Goal: Task Accomplishment & Management: Use online tool/utility

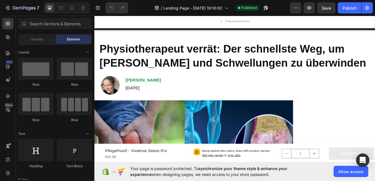
scroll to position [73, 0]
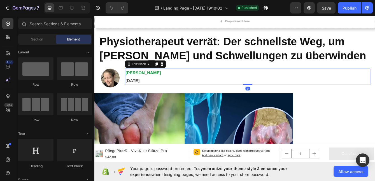
click at [137, 93] on p "15. August, 2025" at bounding box center [278, 93] width 293 height 9
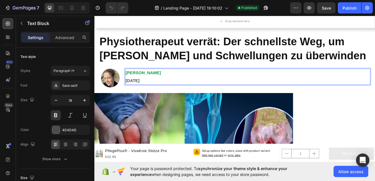
click at [137, 92] on p "15. August, 2025" at bounding box center [278, 93] width 293 height 9
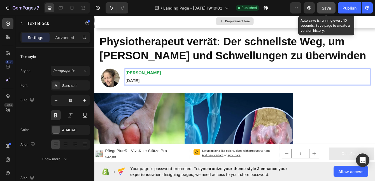
click at [328, 7] on span "Save" at bounding box center [326, 8] width 9 height 5
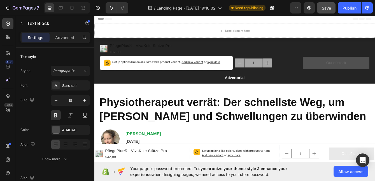
scroll to position [0, 0]
click at [8, 8] on icon "button" at bounding box center [8, 8] width 6 height 6
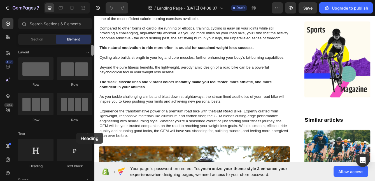
scroll to position [354, 0]
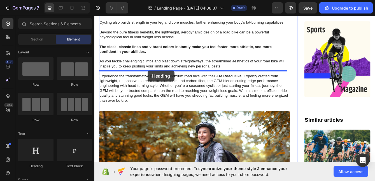
drag, startPoint x: 134, startPoint y: 164, endPoint x: 158, endPoint y: 82, distance: 85.6
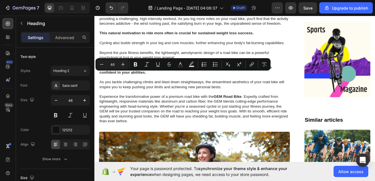
drag, startPoint x: 265, startPoint y: 90, endPoint x: 103, endPoint y: 90, distance: 162.1
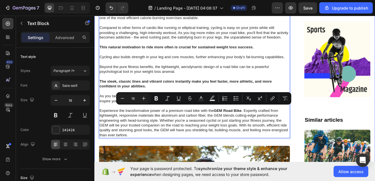
drag, startPoint x: 235, startPoint y: 132, endPoint x: 96, endPoint y: 123, distance: 139.1
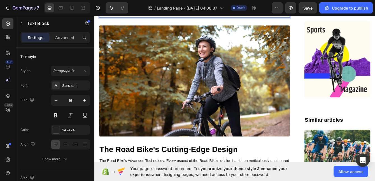
scroll to position [514, 0]
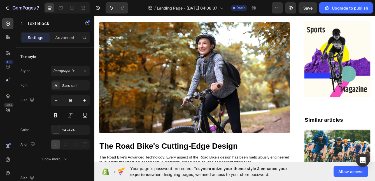
drag, startPoint x: 159, startPoint y: 158, endPoint x: 100, endPoint y: 42, distance: 129.6
click at [100, 42] on div "Image 01 Day Text Block Row Image 20 Days Text Block Row Image 01 Day Text Bloc…" at bounding box center [263, 61] width 337 height 920
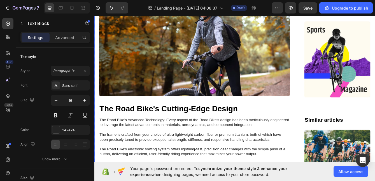
scroll to position [424, 0]
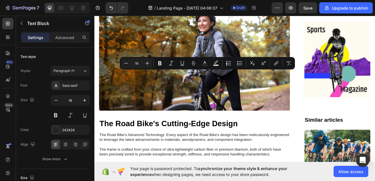
drag, startPoint x: 319, startPoint y: 128, endPoint x: 86, endPoint y: 84, distance: 238.0
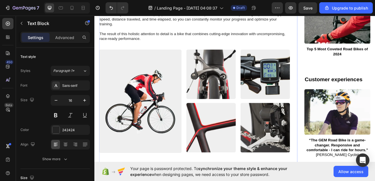
scroll to position [592, 0]
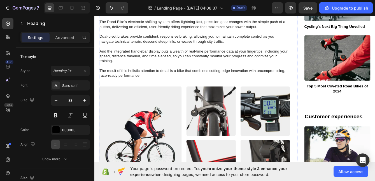
scroll to position [554, 0]
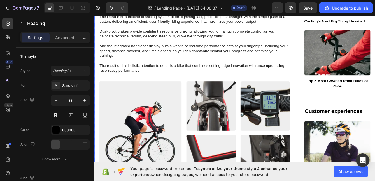
drag, startPoint x: 275, startPoint y: 110, endPoint x: 98, endPoint y: 111, distance: 177.2
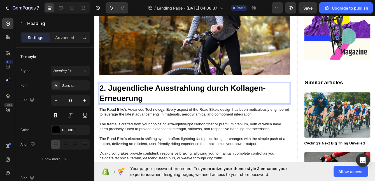
scroll to position [417, 0]
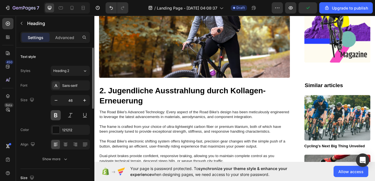
click at [55, 114] on button at bounding box center [56, 115] width 10 height 10
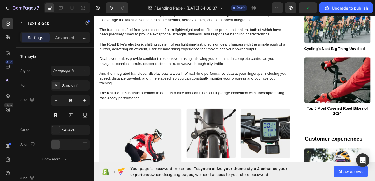
scroll to position [543, 0]
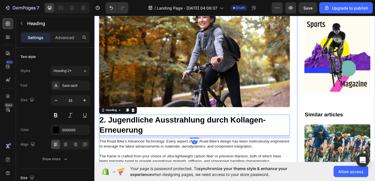
scroll to position [377, 0]
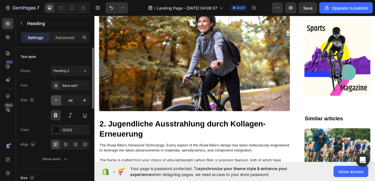
click at [55, 101] on icon "button" at bounding box center [56, 100] width 6 height 6
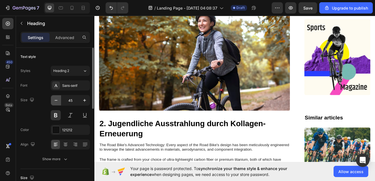
click at [55, 101] on icon "button" at bounding box center [56, 100] width 6 height 6
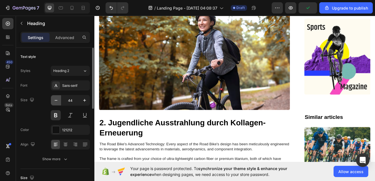
click at [56, 101] on icon "button" at bounding box center [56, 100] width 6 height 6
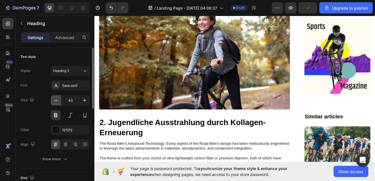
click at [56, 101] on icon "button" at bounding box center [56, 100] width 6 height 6
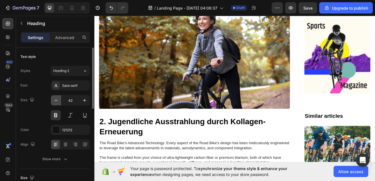
click at [56, 100] on icon "button" at bounding box center [56, 100] width 6 height 6
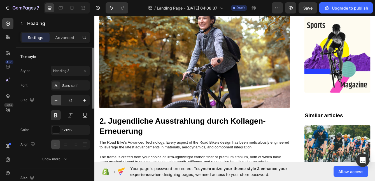
click at [56, 100] on icon "button" at bounding box center [56, 100] width 6 height 6
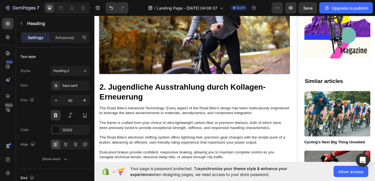
scroll to position [414, 0]
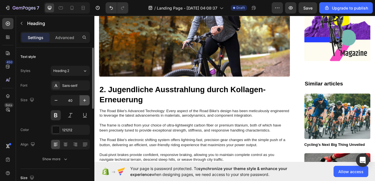
click at [84, 98] on icon "button" at bounding box center [85, 100] width 6 height 6
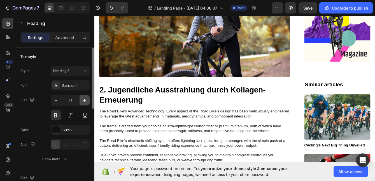
click at [84, 98] on icon "button" at bounding box center [85, 100] width 6 height 6
type input "42"
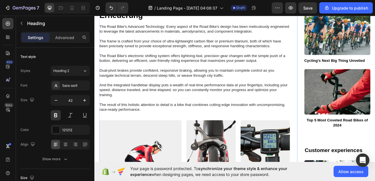
scroll to position [518, 0]
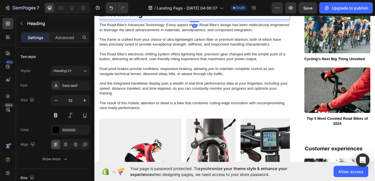
click at [126, 20] on p "2. Jugendliche Ausstrahlung durch Kollagen-Erneuerung" at bounding box center [215, 8] width 228 height 24
click at [83, 100] on icon "button" at bounding box center [85, 100] width 6 height 6
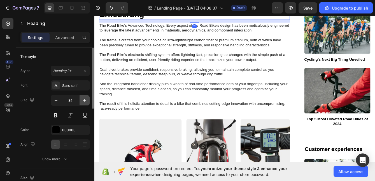
click at [83, 100] on icon "button" at bounding box center [85, 100] width 6 height 6
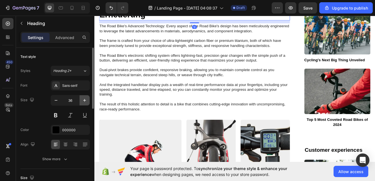
click at [83, 100] on icon "button" at bounding box center [85, 100] width 6 height 6
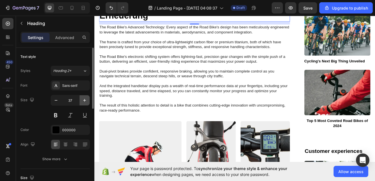
click at [83, 100] on icon "button" at bounding box center [85, 100] width 6 height 6
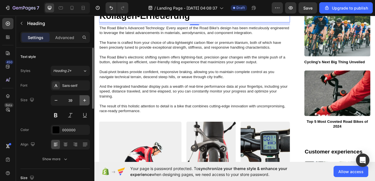
click at [83, 100] on icon "button" at bounding box center [85, 100] width 6 height 6
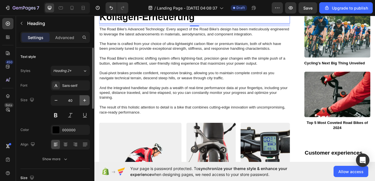
click at [83, 100] on icon "button" at bounding box center [85, 100] width 6 height 6
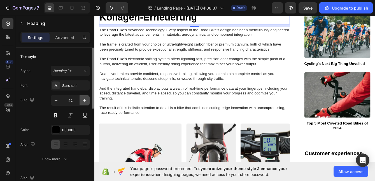
click at [83, 100] on icon "button" at bounding box center [85, 100] width 6 height 6
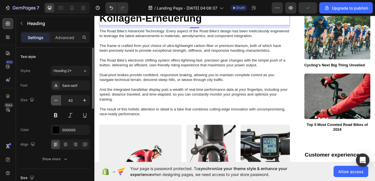
click at [57, 100] on icon "button" at bounding box center [56, 100] width 6 height 6
type input "42"
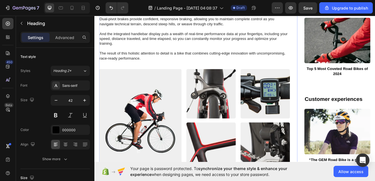
scroll to position [595, 0]
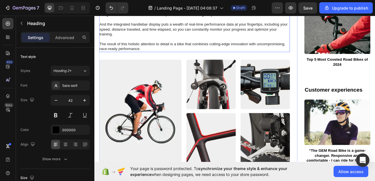
click at [183, 58] on p "The Road Bike's Advanced Technology: Every aspect of the Road Bike's design has…" at bounding box center [215, 5] width 228 height 105
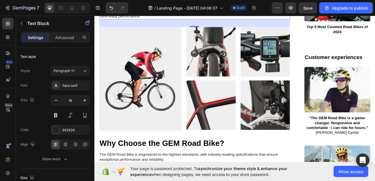
scroll to position [635, 0]
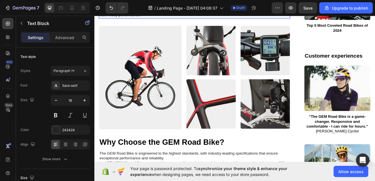
drag, startPoint x: 271, startPoint y: 153, endPoint x: 79, endPoint y: 54, distance: 215.9
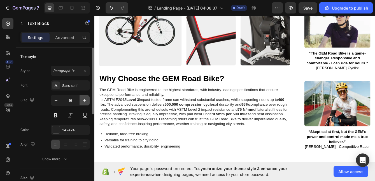
click at [84, 100] on icon "button" at bounding box center [85, 100] width 6 height 6
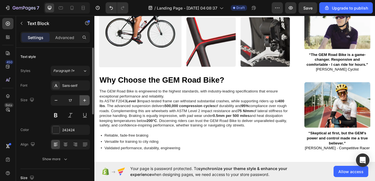
click at [84, 100] on icon "button" at bounding box center [85, 100] width 6 height 6
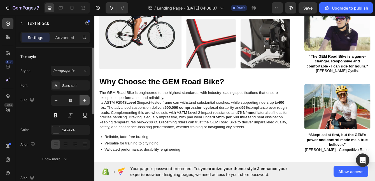
click at [84, 100] on icon "button" at bounding box center [85, 100] width 6 height 6
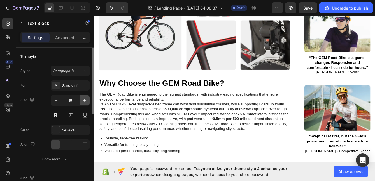
click at [84, 100] on icon "button" at bounding box center [84, 100] width 3 height 3
type input "20"
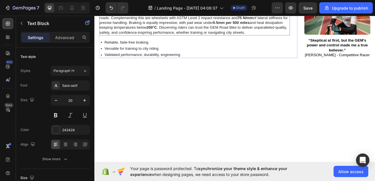
scroll to position [753, 0]
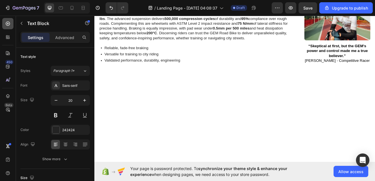
click at [10, 22] on icon at bounding box center [8, 24] width 6 height 6
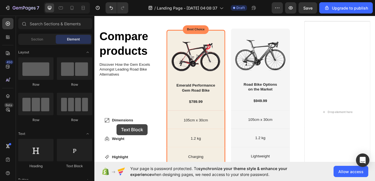
scroll to position [817, 0]
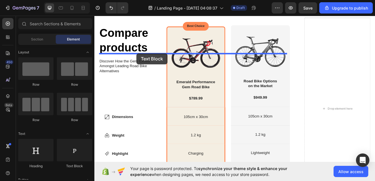
drag, startPoint x: 168, startPoint y: 169, endPoint x: 145, endPoint y: 61, distance: 110.2
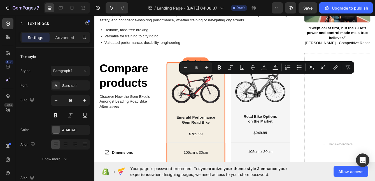
drag, startPoint x: 312, startPoint y: 87, endPoint x: 265, endPoint y: 84, distance: 46.9
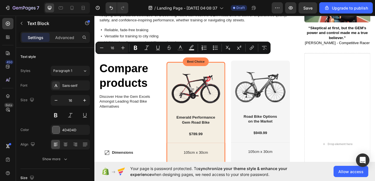
drag, startPoint x: 128, startPoint y: 64, endPoint x: 101, endPoint y: 65, distance: 26.9
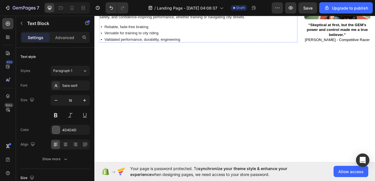
scroll to position [820, 0]
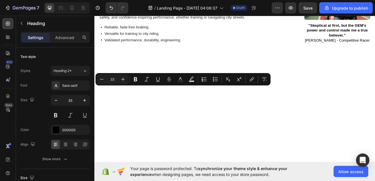
drag, startPoint x: 257, startPoint y: 104, endPoint x: 94, endPoint y: 103, distance: 163.5
click at [95, 103] on html "Header Advertorial Text Block Row Die schnellste bewährte Methode, Tränensäcke …" at bounding box center [263, 102] width 337 height 1817
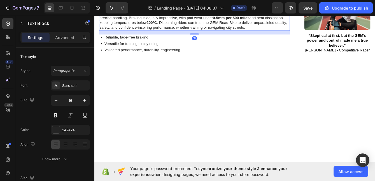
click at [138, 33] on p "The GEM Road Bike is engineered to the highest standards, with industry-leading…" at bounding box center [215, 10] width 228 height 47
click at [128, 33] on p "The GEM Road Bike is engineered to the highest standards, with industry-leading…" at bounding box center [215, 10] width 228 height 47
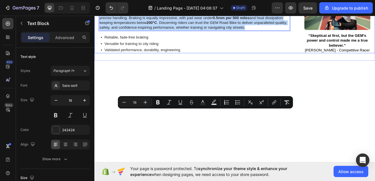
drag, startPoint x: 128, startPoint y: 174, endPoint x: 99, endPoint y: 130, distance: 52.7
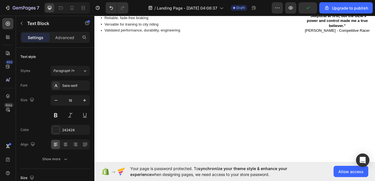
click at [101, 10] on p "Rotlichttherapie reduziert nicht nur dunkle Augenringe, sondern versorgt die em…" at bounding box center [215, 4] width 228 height 12
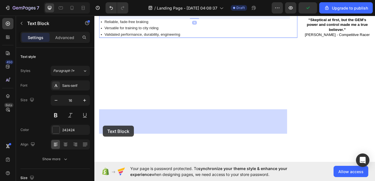
drag, startPoint x: 101, startPoint y: 147, endPoint x: 105, endPoint y: 147, distance: 3.7
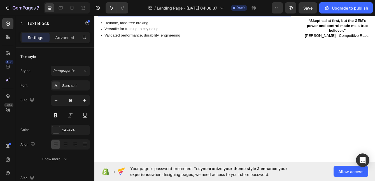
click at [132, 16] on p "Rotlichttherapie reduziert nicht nur dunkle Augenringe, sondern versorgt die em…" at bounding box center [215, 10] width 228 height 12
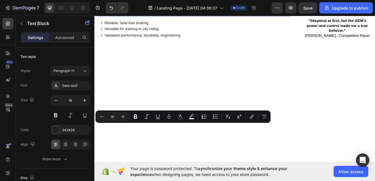
drag, startPoint x: 131, startPoint y: 147, endPoint x: 102, endPoint y: 147, distance: 28.9
click at [102, 16] on p "Rotlichttherapie reduziert nicht nur dunkle Augenringe, sondern versorgt die em…" at bounding box center [215, 10] width 228 height 12
click at [120, 16] on p "Rotlichttherapie reduziert nicht nur dunkle Augenringe, sondern versorgt die em…" at bounding box center [215, 10] width 228 height 12
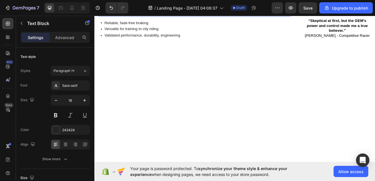
click at [115, 16] on p "Rotlichttherapie reduziert nicht nur dunkle Augenringe, sondern versorgt die em…" at bounding box center [215, 10] width 228 height 12
click at [116, 16] on p "Rotlichttherapie reduziert nicht nur dunkle Augenringe, sondern versorgt die em…" at bounding box center [215, 10] width 228 height 12
click at [130, 16] on p "Infrarottherapie reduziert nicht nur dunkle Augenringe, sondern versorgt die em…" at bounding box center [215, 10] width 228 height 12
click at [134, 16] on p "Infrarottherapie reduziert nicht nur dunkle Augenringe, sondern versorgt die em…" at bounding box center [215, 10] width 228 height 12
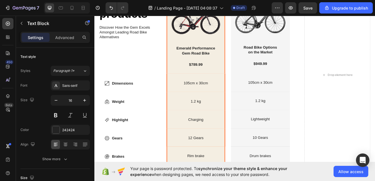
scroll to position [895, 0]
click at [11, 23] on div at bounding box center [7, 23] width 11 height 11
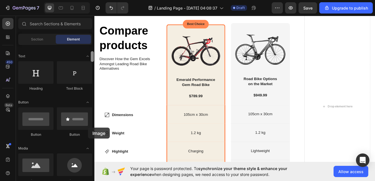
scroll to position [1006, 0]
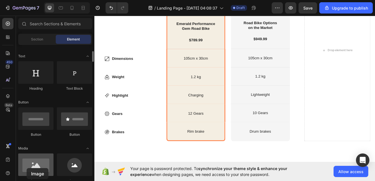
drag, startPoint x: 42, startPoint y: 166, endPoint x: 27, endPoint y: 167, distance: 15.1
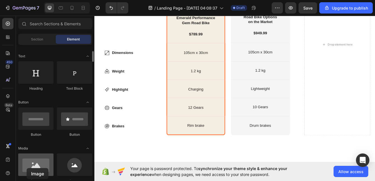
click at [27, 167] on div at bounding box center [35, 164] width 35 height 22
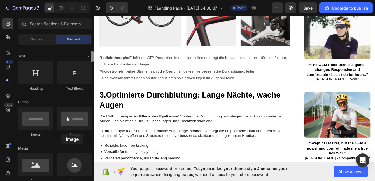
scroll to position [690, 0]
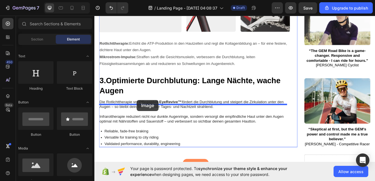
drag, startPoint x: 125, startPoint y: 174, endPoint x: 145, endPoint y: 117, distance: 60.7
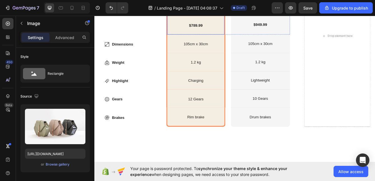
scroll to position [946, 0]
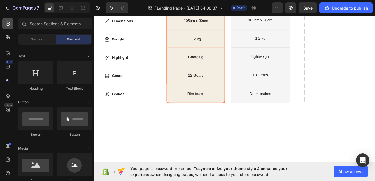
click at [7, 23] on icon at bounding box center [8, 24] width 6 height 6
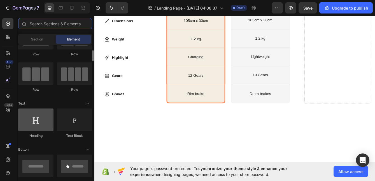
scroll to position [27, 0]
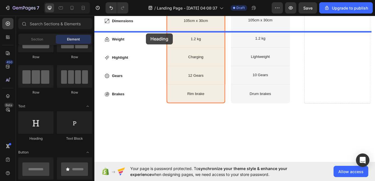
drag, startPoint x: 129, startPoint y: 143, endPoint x: 155, endPoint y: 36, distance: 110.3
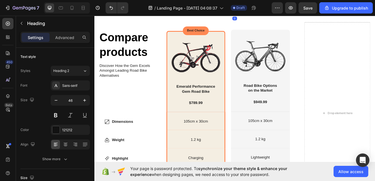
scroll to position [836, 0]
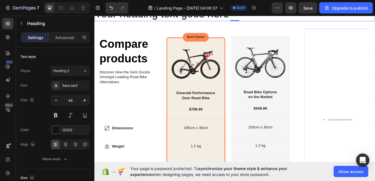
click at [261, 23] on h2 "Your heading text goes here" at bounding box center [263, 14] width 337 height 18
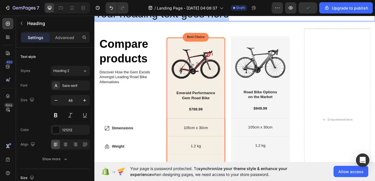
drag, startPoint x: 261, startPoint y: 153, endPoint x: 96, endPoint y: 150, distance: 164.1
click at [96, 22] on p "Your heading text goes here" at bounding box center [262, 13] width 335 height 17
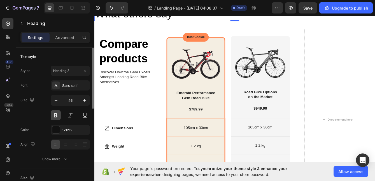
click at [55, 116] on button at bounding box center [56, 115] width 10 height 10
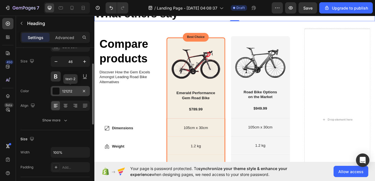
scroll to position [43, 0]
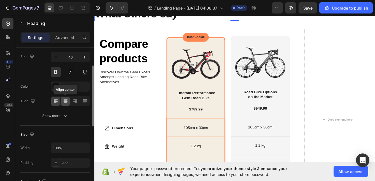
click at [65, 98] on icon at bounding box center [66, 101] width 6 height 6
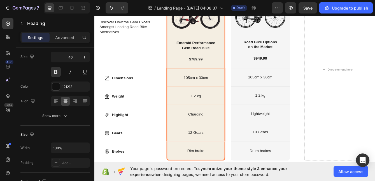
scroll to position [902, 0]
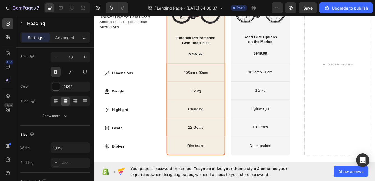
click at [37, 37] on p "Settings" at bounding box center [36, 37] width 16 height 6
click at [43, 37] on p "Settings" at bounding box center [36, 37] width 16 height 6
click at [4, 20] on div at bounding box center [7, 23] width 11 height 11
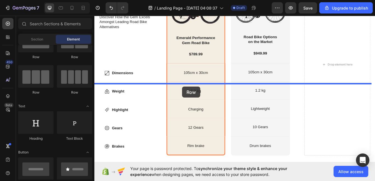
drag, startPoint x: 123, startPoint y: 94, endPoint x: 200, endPoint y: 101, distance: 77.1
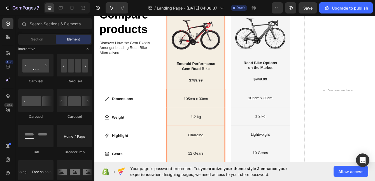
scroll to position [898, 0]
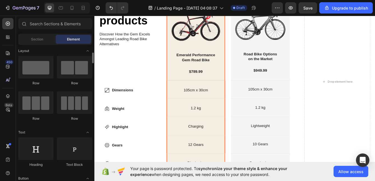
scroll to position [0, 0]
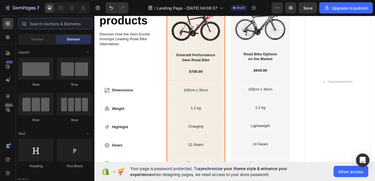
click at [50, 24] on input "text" at bounding box center [55, 23] width 74 height 11
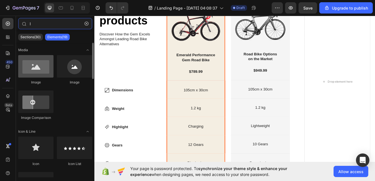
type input "I"
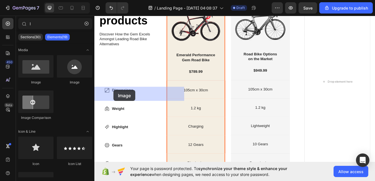
drag, startPoint x: 130, startPoint y: 85, endPoint x: 117, endPoint y: 104, distance: 23.3
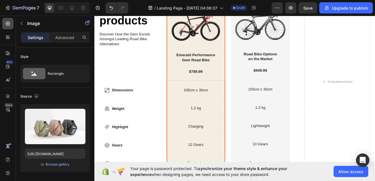
click at [8, 20] on div at bounding box center [7, 23] width 11 height 11
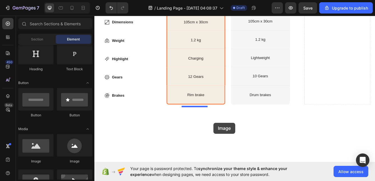
scroll to position [985, 0]
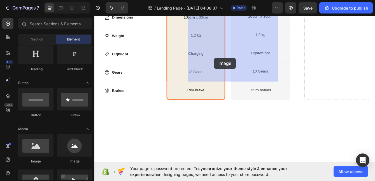
drag, startPoint x: 126, startPoint y: 163, endPoint x: 238, endPoint y: 66, distance: 147.9
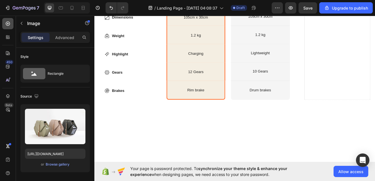
click at [10, 22] on icon at bounding box center [8, 24] width 6 height 6
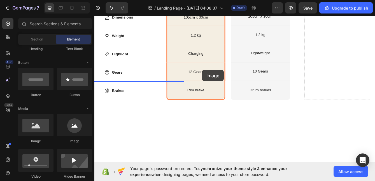
scroll to position [987, 0]
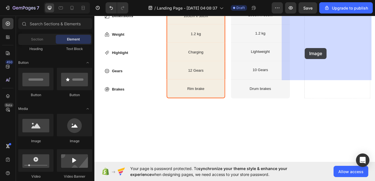
drag, startPoint x: 132, startPoint y: 142, endPoint x: 346, endPoint y: 54, distance: 231.7
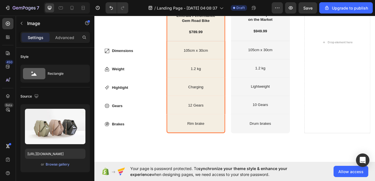
scroll to position [929, 0]
click at [10, 24] on icon at bounding box center [8, 24] width 6 height 6
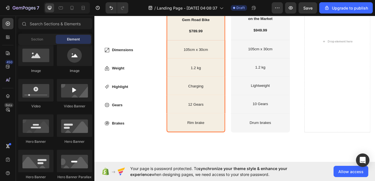
scroll to position [159, 0]
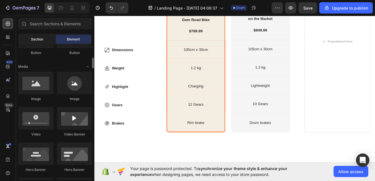
click at [45, 43] on div "Section" at bounding box center [36, 39] width 35 height 9
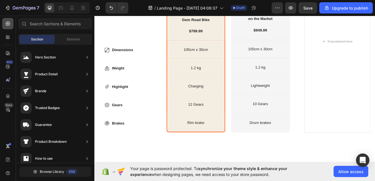
click at [10, 23] on icon at bounding box center [8, 24] width 6 height 6
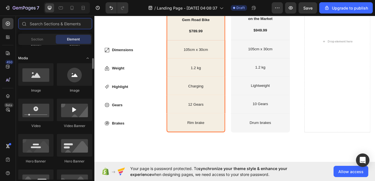
scroll to position [168, 0]
click at [44, 36] on div "Section" at bounding box center [36, 39] width 35 height 9
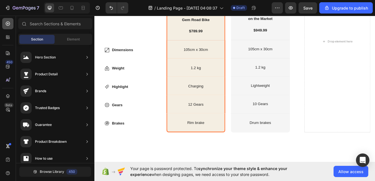
click at [6, 24] on icon at bounding box center [8, 24] width 6 height 6
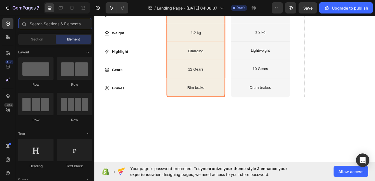
scroll to position [973, 0]
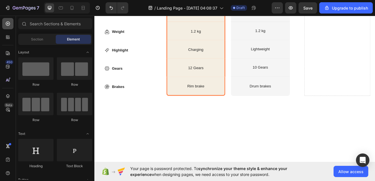
click at [8, 26] on icon at bounding box center [8, 24] width 6 height 6
click at [10, 24] on icon at bounding box center [8, 24] width 4 height 4
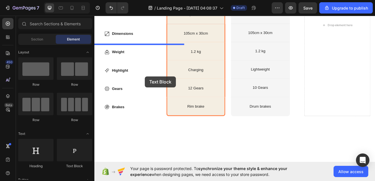
scroll to position [957, 0]
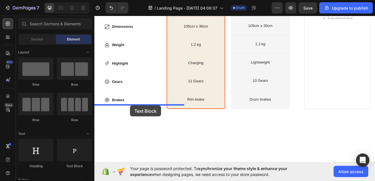
drag, startPoint x: 173, startPoint y: 170, endPoint x: 137, endPoint y: 123, distance: 58.8
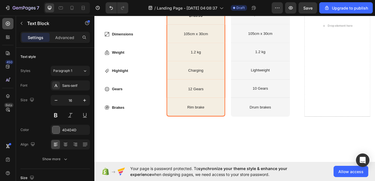
click at [9, 24] on icon at bounding box center [8, 24] width 6 height 6
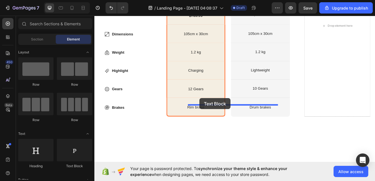
scroll to position [962, 0]
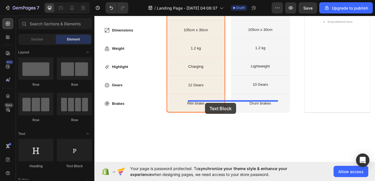
drag, startPoint x: 162, startPoint y: 159, endPoint x: 227, endPoint y: 120, distance: 75.6
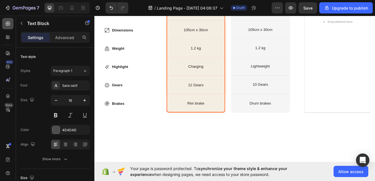
click at [10, 23] on icon at bounding box center [8, 24] width 6 height 6
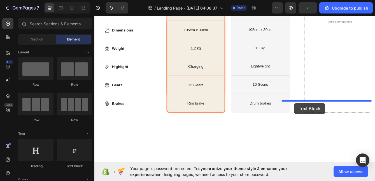
drag, startPoint x: 169, startPoint y: 167, endPoint x: 334, endPoint y: 120, distance: 171.8
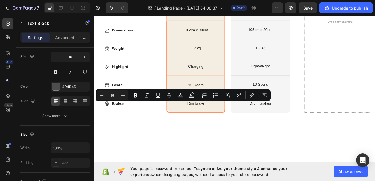
drag, startPoint x: 168, startPoint y: 121, endPoint x: 95, endPoint y: 123, distance: 72.6
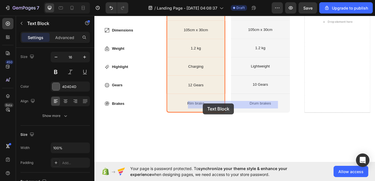
drag, startPoint x: 289, startPoint y: 120, endPoint x: 225, endPoint y: 121, distance: 63.4
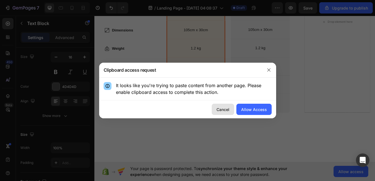
click at [229, 109] on div "Cancel" at bounding box center [223, 109] width 13 height 6
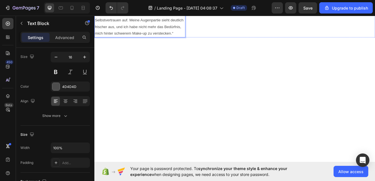
scroll to position [1061, 0]
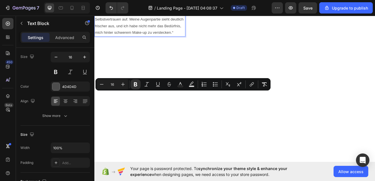
drag, startPoint x: 132, startPoint y: 171, endPoint x: 95, endPoint y: 110, distance: 71.0
copy p "[PERSON_NAME] „Ich stand kurz davor, einen kosmetischen Eingriff zu planen, wei…"
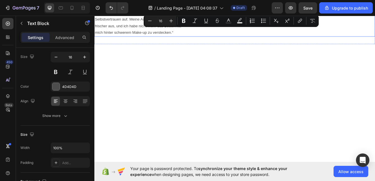
drag, startPoint x: 285, startPoint y: 20, endPoint x: 205, endPoint y: 23, distance: 79.4
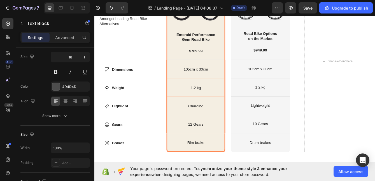
scroll to position [1147, 0]
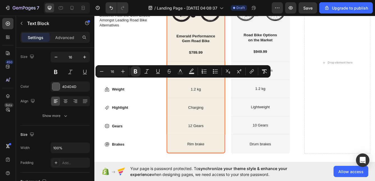
drag, startPoint x: 193, startPoint y: 162, endPoint x: 85, endPoint y: 96, distance: 127.0
copy p "[PERSON_NAME] „Zoom-Calls haben mir früher Angst gemacht – ich war immer besorg…"
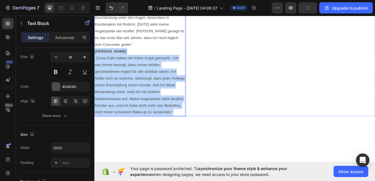
scroll to position [969, 0]
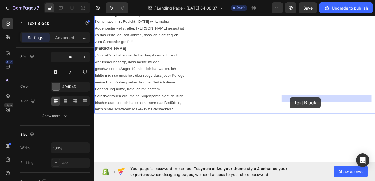
drag, startPoint x: 395, startPoint y: 113, endPoint x: 327, endPoint y: 112, distance: 68.1
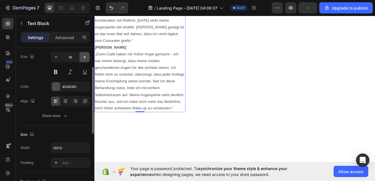
click at [84, 56] on icon "button" at bounding box center [85, 57] width 6 height 6
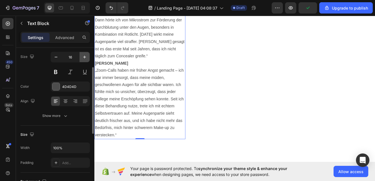
type input "17"
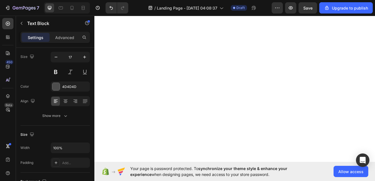
scroll to position [1198, 0]
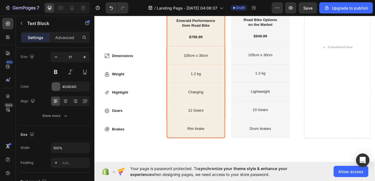
drag, startPoint x: 126, startPoint y: 145, endPoint x: 93, endPoint y: 56, distance: 95.0
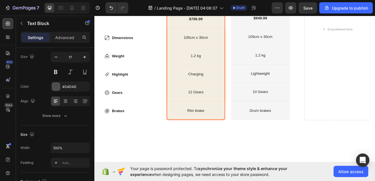
scroll to position [1118, 0]
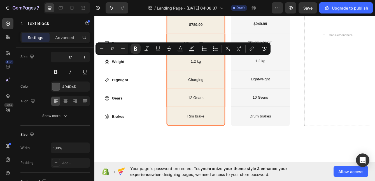
drag, startPoint x: 201, startPoint y: 125, endPoint x: 91, endPoint y: 68, distance: 124.5
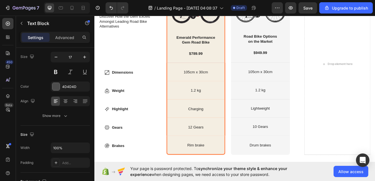
scroll to position [1013, 0]
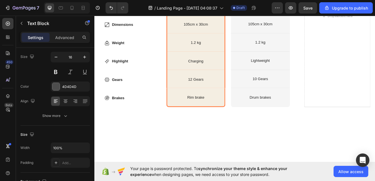
scroll to position [1094, 0]
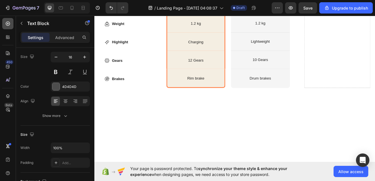
click at [10, 21] on icon at bounding box center [8, 24] width 6 height 6
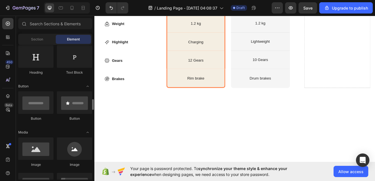
scroll to position [137, 0]
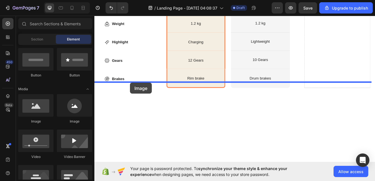
drag, startPoint x: 129, startPoint y: 127, endPoint x: 137, endPoint y: 96, distance: 32.0
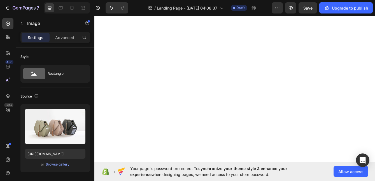
scroll to position [1317, 0]
click at [5, 22] on div at bounding box center [7, 23] width 11 height 11
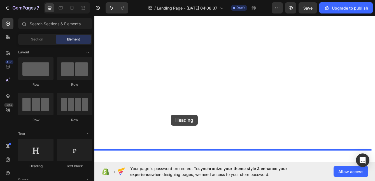
scroll to position [1068, 0]
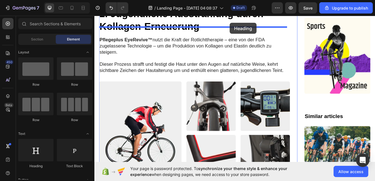
drag, startPoint x: 130, startPoint y: 161, endPoint x: 257, endPoint y: 24, distance: 186.1
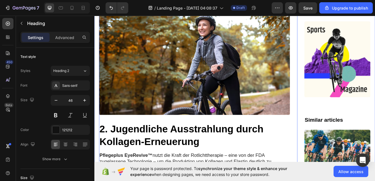
scroll to position [633, 0]
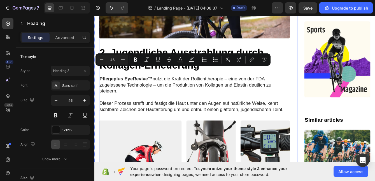
drag, startPoint x: 229, startPoint y: 80, endPoint x: 228, endPoint y: 67, distance: 12.7
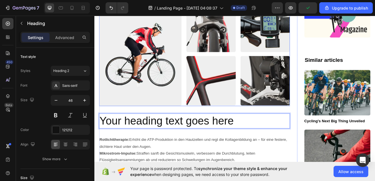
scroll to position [793, 0]
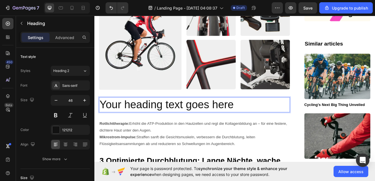
click at [264, 114] on p "Your heading text goes here" at bounding box center [215, 122] width 228 height 17
click at [290, 114] on p "Your heading text goes here" at bounding box center [215, 122] width 228 height 17
click at [287, 113] on h2 "Your heading text goes here" at bounding box center [214, 122] width 229 height 18
click at [279, 114] on p "Your heading text goes here" at bounding box center [215, 122] width 228 height 17
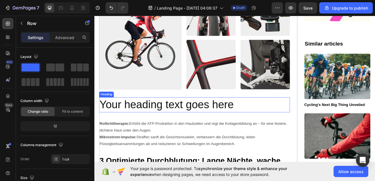
click at [179, 114] on p "Your heading text goes here" at bounding box center [215, 122] width 228 height 17
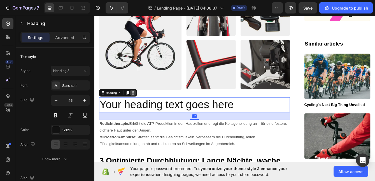
click at [143, 106] on icon at bounding box center [141, 108] width 4 height 4
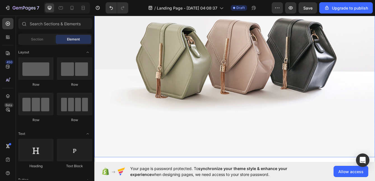
scroll to position [1471, 0]
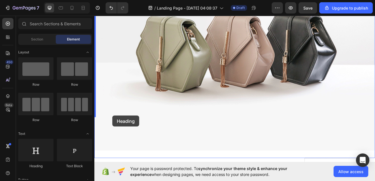
drag, startPoint x: 132, startPoint y: 164, endPoint x: 116, endPoint y: 135, distance: 32.7
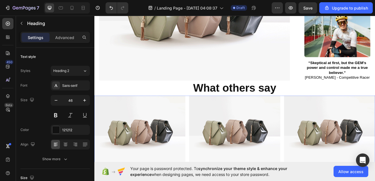
scroll to position [1091, 0]
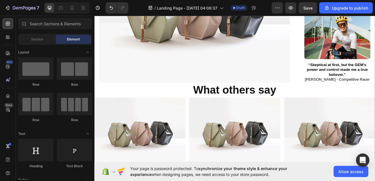
scroll to position [1116, 0]
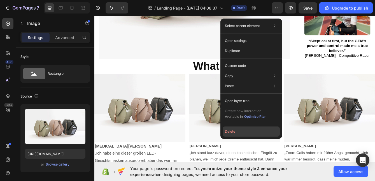
click at [234, 130] on button "Delete" at bounding box center [251, 131] width 57 height 10
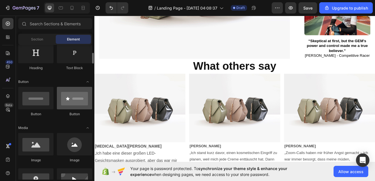
scroll to position [105, 0]
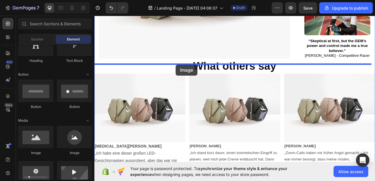
drag, startPoint x: 138, startPoint y: 151, endPoint x: 192, endPoint y: 74, distance: 93.5
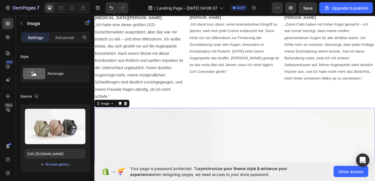
scroll to position [1312, 0]
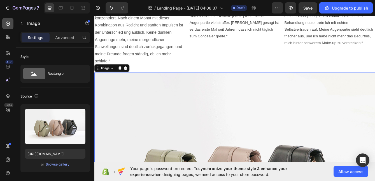
click at [10, 23] on icon at bounding box center [8, 24] width 4 height 4
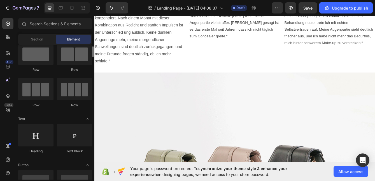
scroll to position [15, 0]
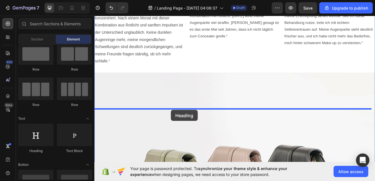
drag, startPoint x: 132, startPoint y: 150, endPoint x: 186, endPoint y: 128, distance: 58.0
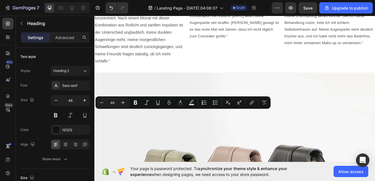
drag, startPoint x: 258, startPoint y: 134, endPoint x: 100, endPoint y: 132, distance: 158.5
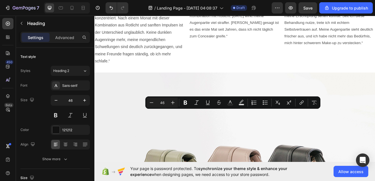
drag, startPoint x: 388, startPoint y: 135, endPoint x: 104, endPoint y: 142, distance: 284.1
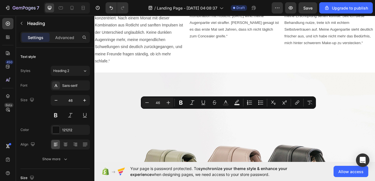
drag, startPoint x: 97, startPoint y: 139, endPoint x: 387, endPoint y: 137, distance: 289.7
click at [182, 102] on icon "Editor contextual toolbar" at bounding box center [180, 102] width 3 height 4
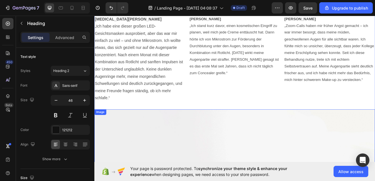
scroll to position [1322, 0]
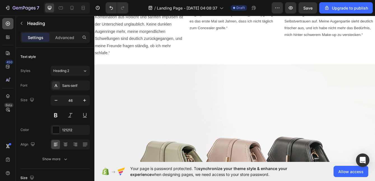
click at [9, 24] on icon at bounding box center [8, 24] width 6 height 6
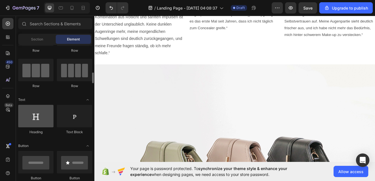
scroll to position [57, 0]
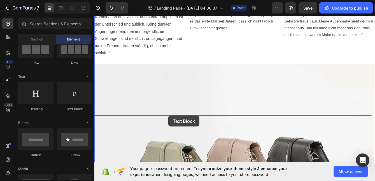
drag, startPoint x: 168, startPoint y: 112, endPoint x: 183, endPoint y: 135, distance: 27.9
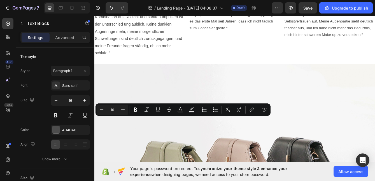
drag, startPoint x: 165, startPoint y: 138, endPoint x: 97, endPoint y: 135, distance: 68.2
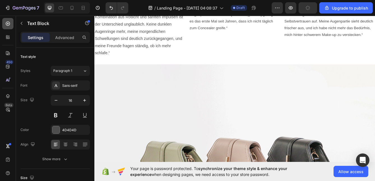
click at [8, 23] on icon at bounding box center [8, 24] width 6 height 6
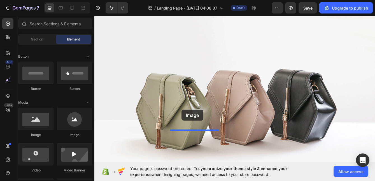
scroll to position [1406, 0]
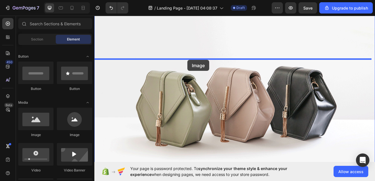
drag, startPoint x: 125, startPoint y: 133, endPoint x: 206, endPoint y: 69, distance: 103.1
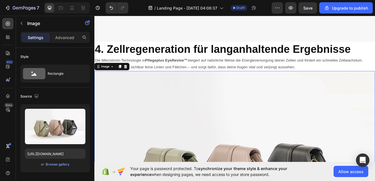
scroll to position [1606, 0]
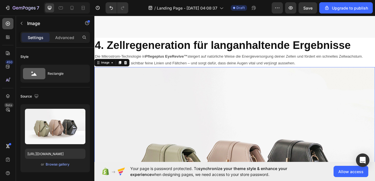
click at [9, 21] on icon at bounding box center [8, 24] width 6 height 6
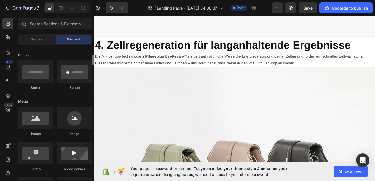
scroll to position [74, 0]
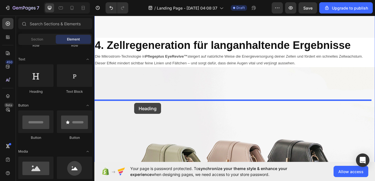
drag, startPoint x: 129, startPoint y: 91, endPoint x: 142, endPoint y: 120, distance: 32.1
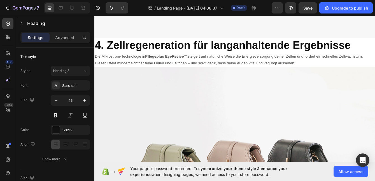
drag, startPoint x: 256, startPoint y: 124, endPoint x: 97, endPoint y: 119, distance: 159.1
click at [55, 101] on icon "button" at bounding box center [56, 100] width 6 height 6
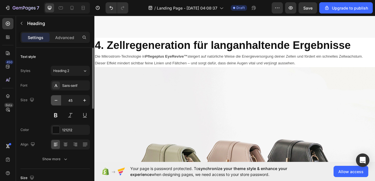
click at [55, 101] on icon "button" at bounding box center [56, 100] width 6 height 6
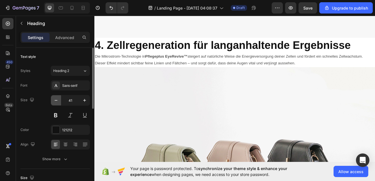
type input "40"
click at [8, 24] on icon at bounding box center [8, 24] width 6 height 6
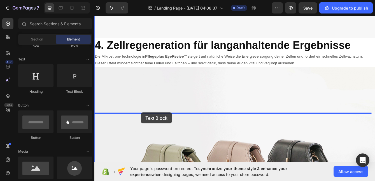
drag, startPoint x: 163, startPoint y: 91, endPoint x: 150, endPoint y: 131, distance: 42.2
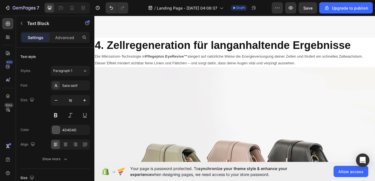
drag, startPoint x: 170, startPoint y: 137, endPoint x: 96, endPoint y: 136, distance: 73.8
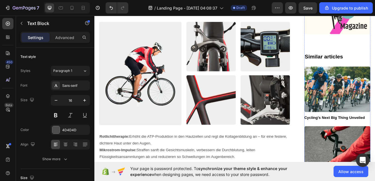
scroll to position [748, 0]
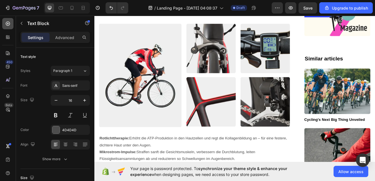
click at [7, 23] on icon at bounding box center [8, 24] width 6 height 6
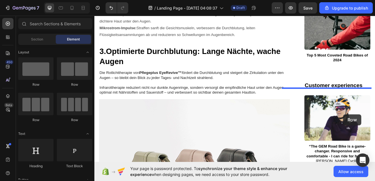
scroll to position [933, 0]
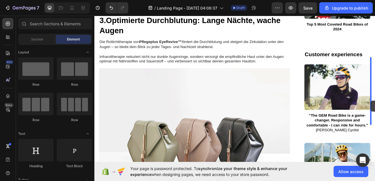
drag, startPoint x: 168, startPoint y: 87, endPoint x: 426, endPoint y: 117, distance: 259.2
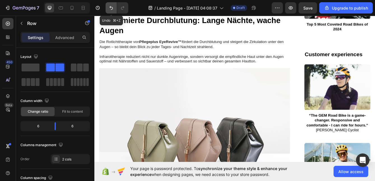
click at [110, 5] on icon "Undo/Redo" at bounding box center [112, 8] width 6 height 6
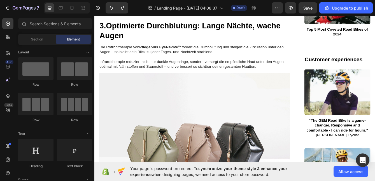
scroll to position [877, 0]
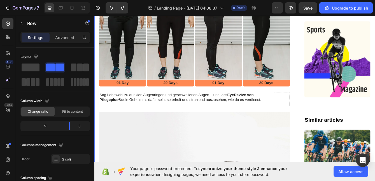
scroll to position [102, 0]
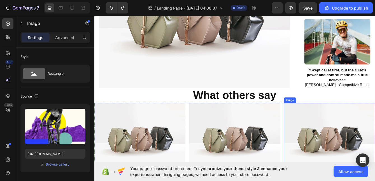
scroll to position [1056, 0]
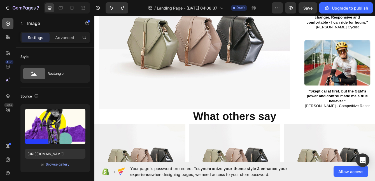
click at [4, 22] on div at bounding box center [7, 23] width 11 height 11
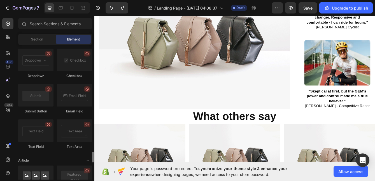
scroll to position [1371, 0]
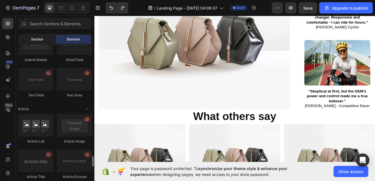
click at [42, 40] on span "Section" at bounding box center [37, 39] width 12 height 5
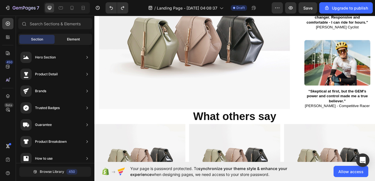
click at [63, 38] on div "Element" at bounding box center [73, 39] width 35 height 9
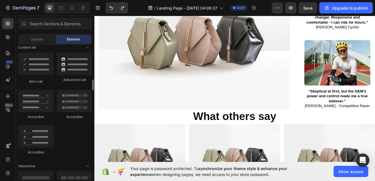
scroll to position [0, 0]
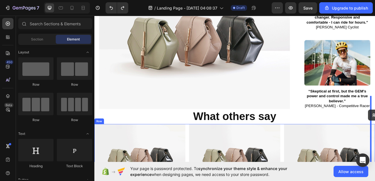
drag, startPoint x: 164, startPoint y: 87, endPoint x: 423, endPoint y: 128, distance: 261.6
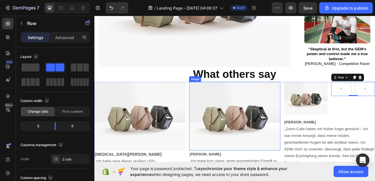
scroll to position [1098, 0]
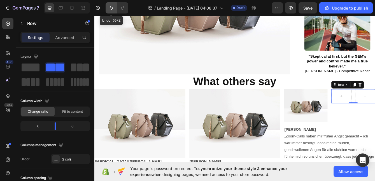
click at [112, 10] on icon "Undo/Redo" at bounding box center [111, 8] width 3 height 4
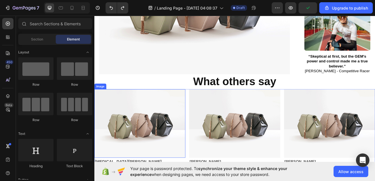
click at [180, 104] on img at bounding box center [149, 145] width 109 height 82
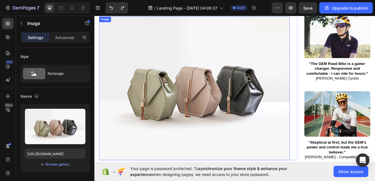
scroll to position [986, 0]
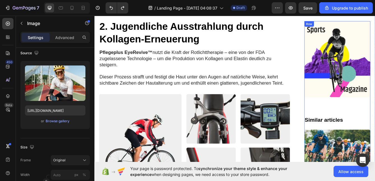
scroll to position [675, 0]
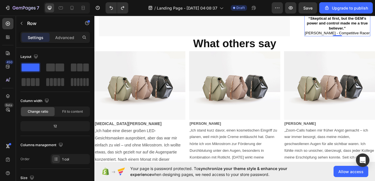
scroll to position [1136, 0]
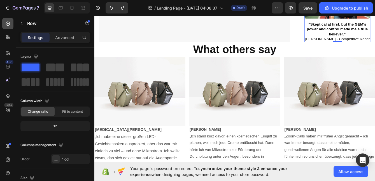
click at [8, 24] on icon at bounding box center [8, 24] width 6 height 6
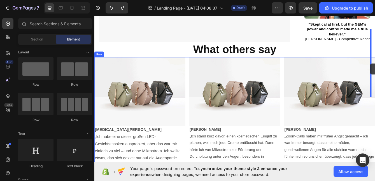
drag, startPoint x: 120, startPoint y: 90, endPoint x: 425, endPoint y: 73, distance: 305.0
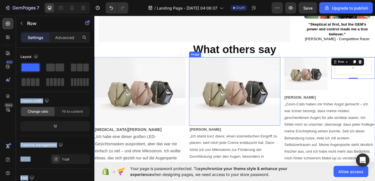
drag, startPoint x: 126, startPoint y: 78, endPoint x: 260, endPoint y: 75, distance: 134.4
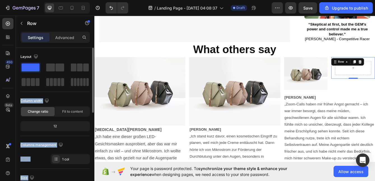
click at [30, 68] on span at bounding box center [31, 67] width 18 height 8
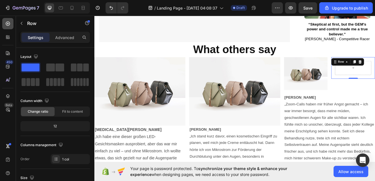
click at [8, 24] on icon at bounding box center [8, 24] width 6 height 6
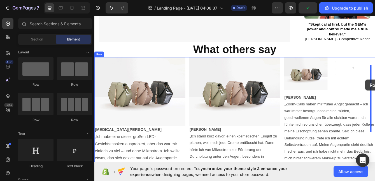
drag, startPoint x: 132, startPoint y: 86, endPoint x: 419, endPoint y: 92, distance: 287.8
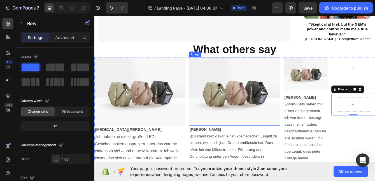
click at [277, 74] on img at bounding box center [262, 106] width 109 height 82
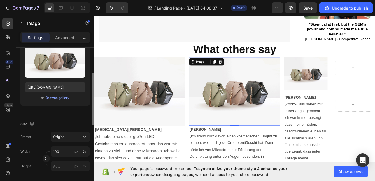
scroll to position [72, 0]
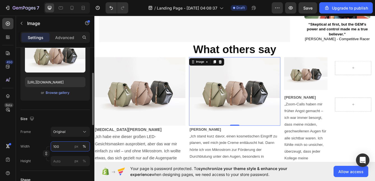
click at [62, 146] on input "100" at bounding box center [70, 146] width 39 height 10
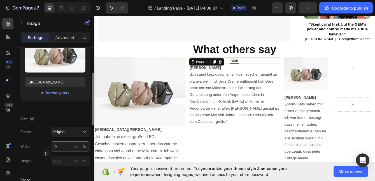
type input "1"
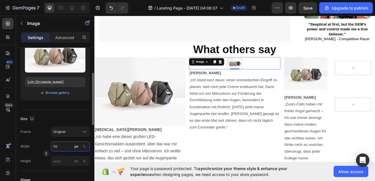
type input "7"
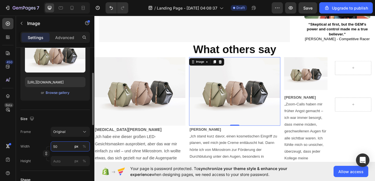
type input "5"
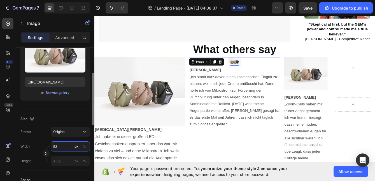
type input "5"
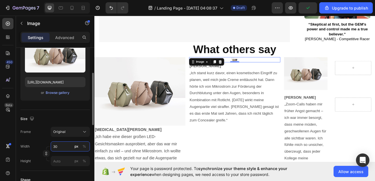
type input "300"
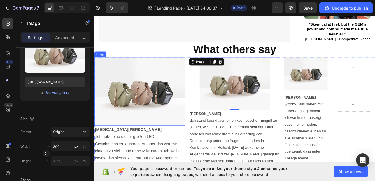
click at [147, 83] on img at bounding box center [149, 106] width 109 height 82
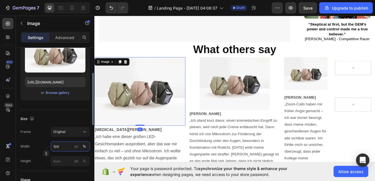
click at [61, 145] on input "100" at bounding box center [70, 146] width 39 height 10
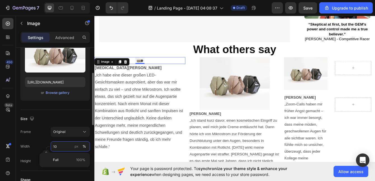
type input "1"
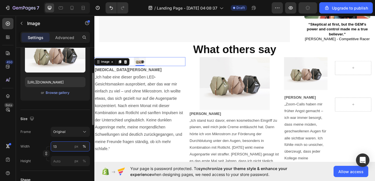
type input "1"
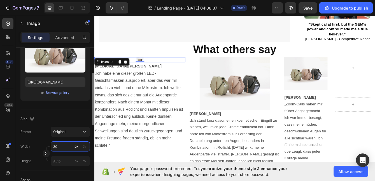
type input "300"
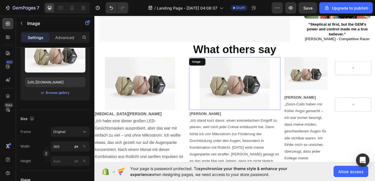
click at [208, 65] on div at bounding box center [262, 96] width 109 height 63
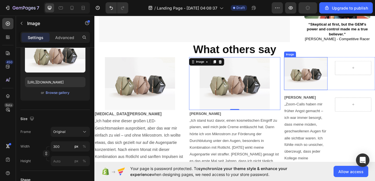
click at [333, 65] on img at bounding box center [348, 84] width 52 height 39
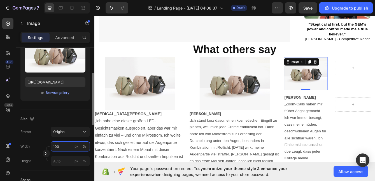
click at [62, 145] on input "100" at bounding box center [70, 146] width 39 height 10
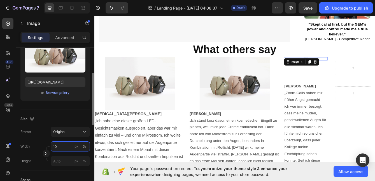
type input "1"
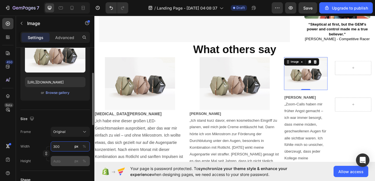
type input "300"
click at [74, 157] on div "px %" at bounding box center [80, 161] width 15 height 10
click at [74, 157] on input "px %" at bounding box center [70, 161] width 39 height 10
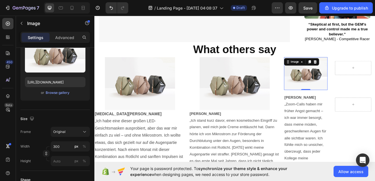
click at [339, 65] on img at bounding box center [348, 84] width 52 height 39
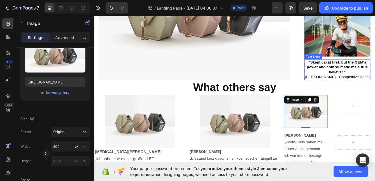
scroll to position [1091, 0]
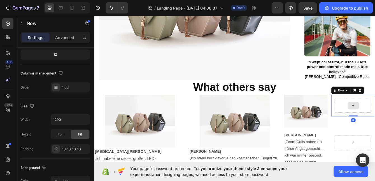
scroll to position [0, 0]
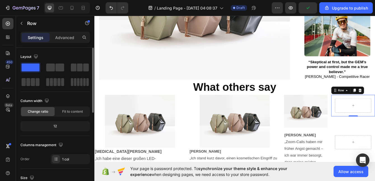
click at [57, 126] on div "12" at bounding box center [55, 126] width 67 height 8
click at [56, 125] on div "12" at bounding box center [55, 126] width 67 height 8
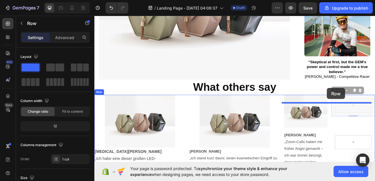
drag, startPoint x: 375, startPoint y: 101, endPoint x: 373, endPoint y: 103, distance: 3.4
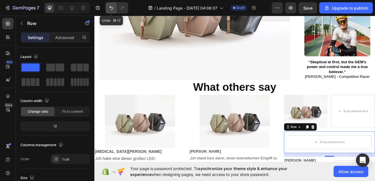
click at [109, 6] on icon "Undo/Redo" at bounding box center [112, 8] width 6 height 6
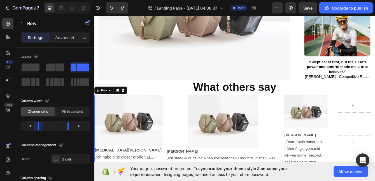
click at [40, 0] on body "7 / Landing Page - [DATE] 04:08:37 Draft Preview Save Upgrade to publish 450 Be…" at bounding box center [187, 0] width 375 height 0
click at [38, 0] on body "7 / Landing Page - [DATE] 04:08:37 Draft Preview Save Upgrade to publish 450 Be…" at bounding box center [187, 0] width 375 height 0
click at [59, 123] on div "5" at bounding box center [53, 126] width 20 height 8
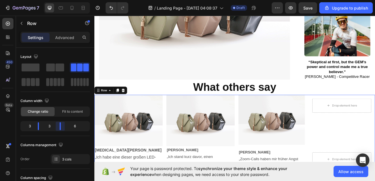
drag, startPoint x: 67, startPoint y: 124, endPoint x: 58, endPoint y: 123, distance: 9.0
click at [58, 0] on body "7 / Landing Page - [DATE] 04:08:37 Draft Preview Save Upgrade to publish 450 Be…" at bounding box center [187, 0] width 375 height 0
click at [73, 125] on div "6" at bounding box center [77, 126] width 24 height 8
click at [78, 125] on div "6" at bounding box center [77, 126] width 24 height 8
click at [82, 125] on div "6" at bounding box center [77, 126] width 24 height 8
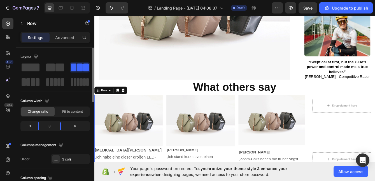
drag, startPoint x: 82, startPoint y: 125, endPoint x: 76, endPoint y: 125, distance: 5.6
click at [76, 125] on div "6" at bounding box center [77, 126] width 24 height 8
click at [76, 126] on div "6" at bounding box center [77, 126] width 24 height 8
click at [58, 0] on body "7 / Landing Page - [DATE] 04:08:37 Draft Preview Save Upgrade to publish 450 Be…" at bounding box center [187, 0] width 375 height 0
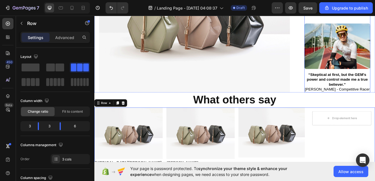
scroll to position [1075, 0]
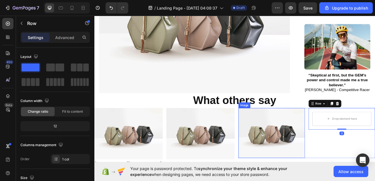
click at [324, 126] on img at bounding box center [307, 156] width 80 height 60
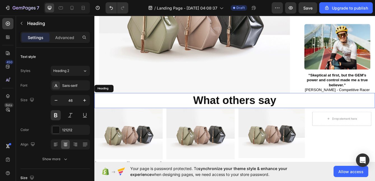
click at [244, 108] on h2 "What others say" at bounding box center [263, 117] width 337 height 18
click at [7, 24] on icon at bounding box center [8, 24] width 4 height 4
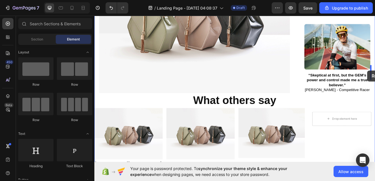
drag, startPoint x: 127, startPoint y: 84, endPoint x: 421, endPoint y: 81, distance: 294.7
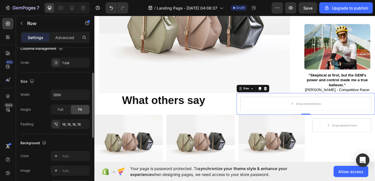
scroll to position [0, 0]
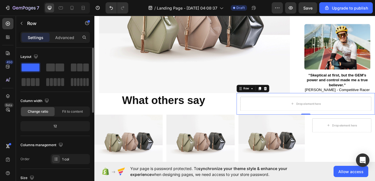
click at [59, 126] on div "12" at bounding box center [55, 126] width 67 height 8
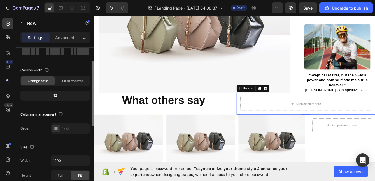
scroll to position [51, 0]
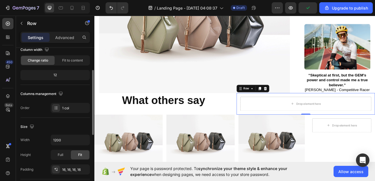
click at [56, 75] on div "12" at bounding box center [55, 75] width 67 height 8
click at [57, 76] on div "12" at bounding box center [55, 75] width 67 height 8
click at [55, 75] on div "12" at bounding box center [55, 75] width 67 height 8
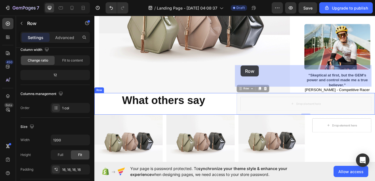
drag, startPoint x: 263, startPoint y: 75, endPoint x: 270, endPoint y: 75, distance: 6.4
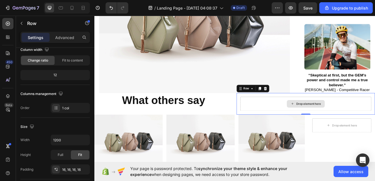
click at [276, 113] on div "Drop element here" at bounding box center [347, 121] width 157 height 17
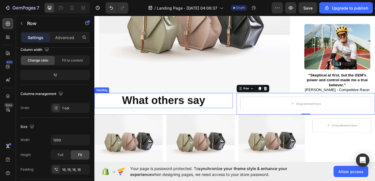
click at [237, 108] on h2 "What others say" at bounding box center [178, 117] width 166 height 18
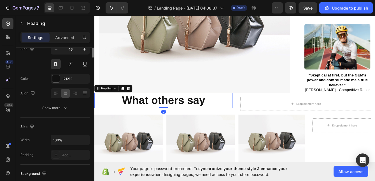
scroll to position [0, 0]
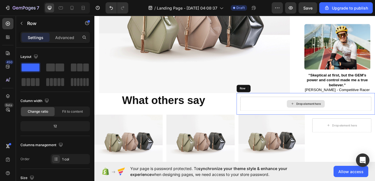
click at [287, 113] on div "Drop element here" at bounding box center [347, 121] width 157 height 17
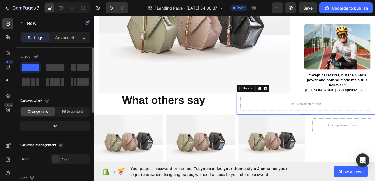
click at [56, 126] on div "12" at bounding box center [55, 126] width 67 height 8
click at [76, 109] on div "Fit to content" at bounding box center [73, 111] width 34 height 9
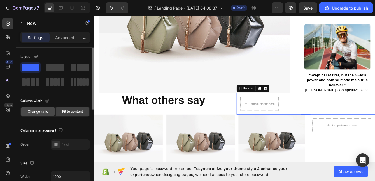
click at [38, 111] on span "Change ratio" at bounding box center [38, 111] width 20 height 5
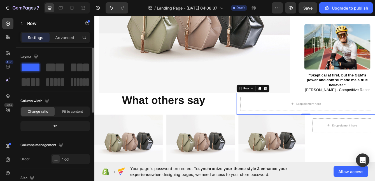
click at [56, 125] on div "12" at bounding box center [55, 126] width 67 height 8
drag, startPoint x: 57, startPoint y: 126, endPoint x: 51, endPoint y: 126, distance: 5.9
click at [51, 126] on div "12" at bounding box center [55, 126] width 67 height 8
click at [56, 126] on div "12" at bounding box center [55, 126] width 67 height 8
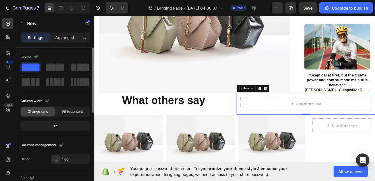
click at [56, 126] on div "12" at bounding box center [55, 126] width 67 height 8
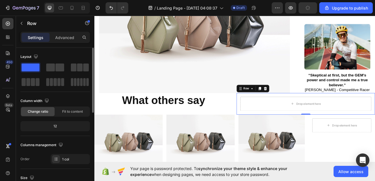
click at [56, 126] on div "12" at bounding box center [55, 126] width 67 height 8
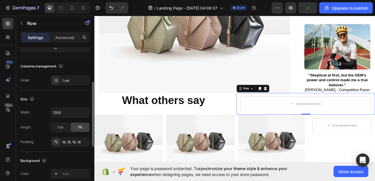
scroll to position [80, 0]
click at [65, 111] on input "1200" at bounding box center [70, 111] width 39 height 10
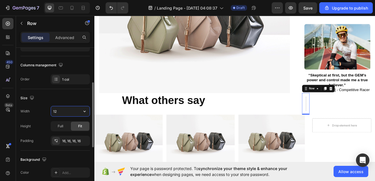
type input "1"
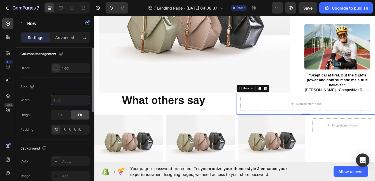
scroll to position [63, 0]
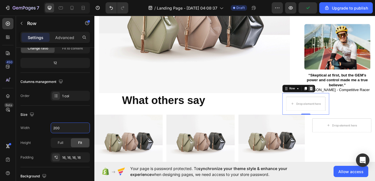
type input "200"
click at [353, 101] on icon at bounding box center [354, 103] width 4 height 4
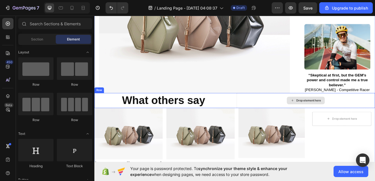
click at [344, 113] on div "Drop element here" at bounding box center [347, 117] width 45 height 9
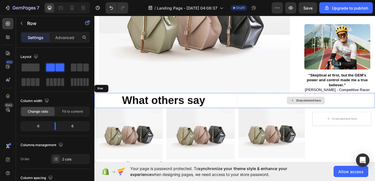
click at [265, 108] on div "Drop element here" at bounding box center [348, 117] width 166 height 18
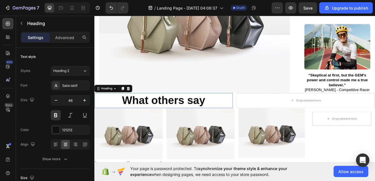
click at [252, 108] on h2 "What others say" at bounding box center [178, 117] width 166 height 18
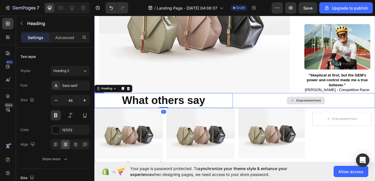
click at [276, 108] on div "Drop element here" at bounding box center [348, 117] width 166 height 18
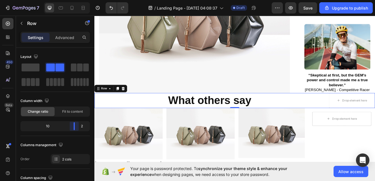
drag, startPoint x: 55, startPoint y: 125, endPoint x: 77, endPoint y: 125, distance: 22.2
click at [77, 0] on body "7 / Landing Page - [DATE] 04:08:37 Draft Preview Save Upgrade to publish 450 Be…" at bounding box center [187, 0] width 375 height 0
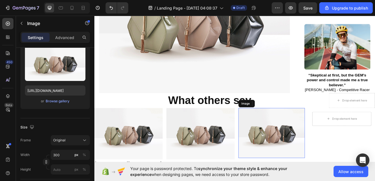
click at [312, 126] on img at bounding box center [307, 156] width 80 height 60
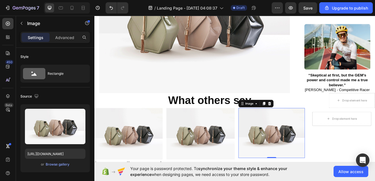
click at [338, 126] on img at bounding box center [307, 156] width 80 height 60
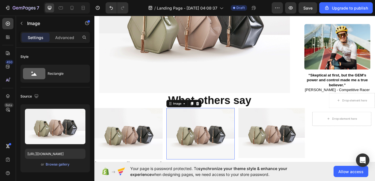
click at [183, 126] on img at bounding box center [222, 156] width 82 height 61
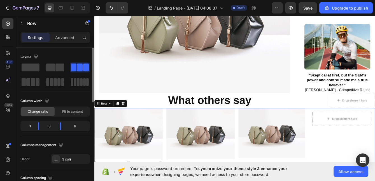
click at [78, 125] on div "6" at bounding box center [77, 126] width 24 height 8
click at [9, 21] on icon at bounding box center [8, 24] width 6 height 6
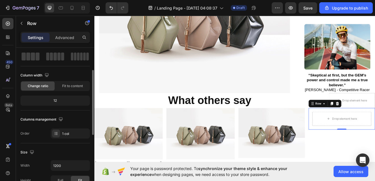
scroll to position [53, 0]
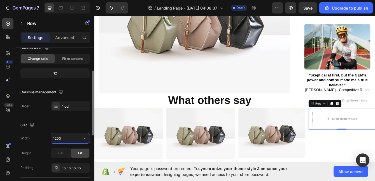
click at [62, 136] on input "1200" at bounding box center [70, 138] width 39 height 10
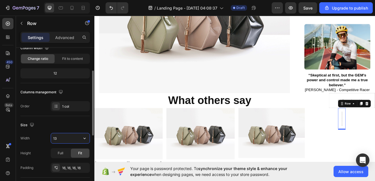
type input "1"
type input "2"
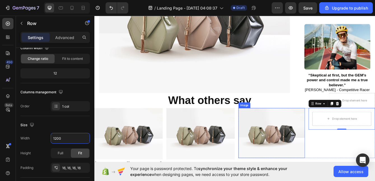
click at [342, 126] on img at bounding box center [307, 156] width 80 height 60
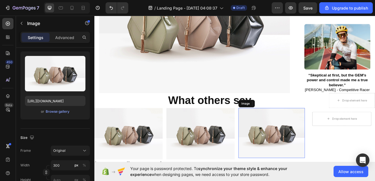
scroll to position [0, 0]
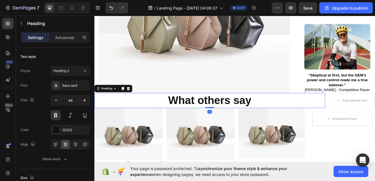
click at [347, 108] on h2 "What others say" at bounding box center [233, 117] width 277 height 18
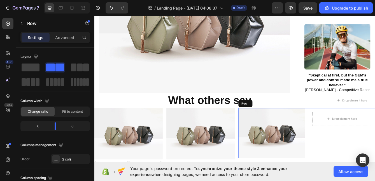
click at [347, 126] on div "Image Drop element here Row Row" at bounding box center [349, 156] width 164 height 60
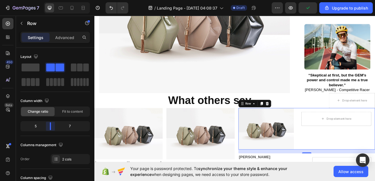
drag, startPoint x: 56, startPoint y: 124, endPoint x: 52, endPoint y: 124, distance: 4.2
click at [52, 0] on body "7 / Landing Page - [DATE] 04:08:37 Draft Preview Upgrade to publish 450 Beta Se…" at bounding box center [187, 0] width 375 height 0
click at [51, 0] on body "7 / Landing Page - [DATE] 04:08:37 Draft Preview Save Upgrade to publish 450 Be…" at bounding box center [187, 0] width 375 height 0
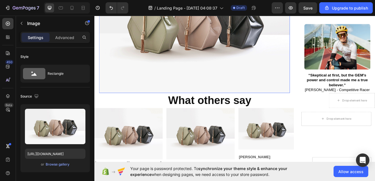
click at [162, 67] on img at bounding box center [214, 23] width 229 height 172
click at [299, 126] on img at bounding box center [300, 151] width 66 height 50
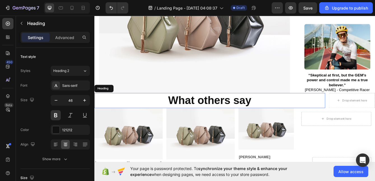
click at [333, 108] on h2 "What others say" at bounding box center [233, 117] width 277 height 18
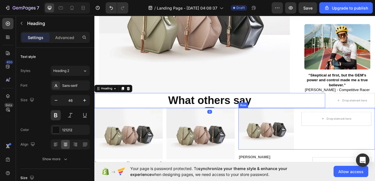
click at [333, 126] on div "Image Drop element here Row Row" at bounding box center [349, 151] width 164 height 50
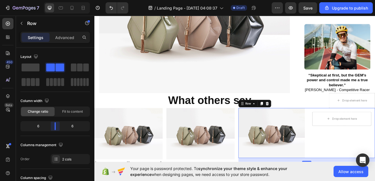
click at [53, 0] on body "7 / Landing Page - [DATE] 04:08:37 Draft Preview Save Upgrade to publish 450 Be…" at bounding box center [187, 0] width 375 height 0
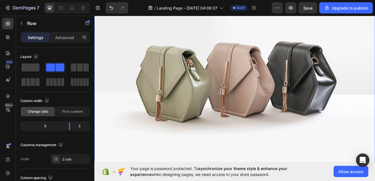
scroll to position [1425, 0]
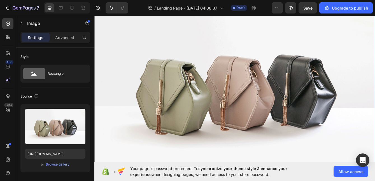
click at [251, 85] on img at bounding box center [263, 102] width 337 height 252
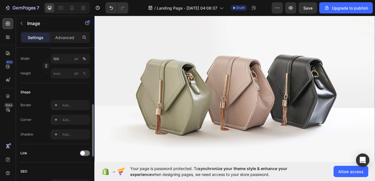
scroll to position [159, 0]
click at [63, 59] on input "100" at bounding box center [70, 59] width 39 height 10
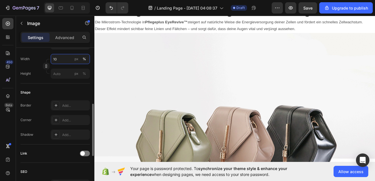
type input "1"
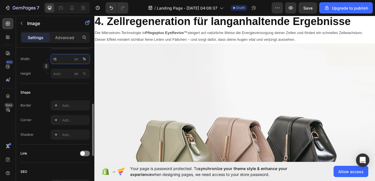
type input "1"
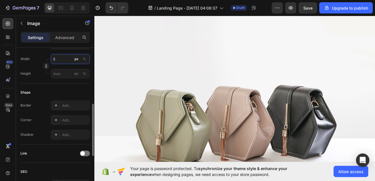
type input "50"
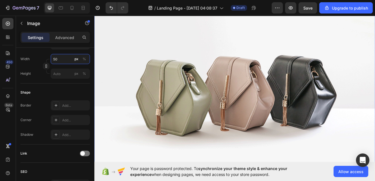
scroll to position [1502, 0]
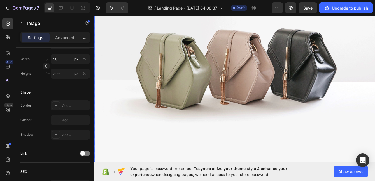
click at [375, 134] on img at bounding box center [263, 71] width 337 height 252
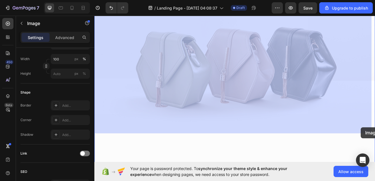
drag, startPoint x: 426, startPoint y: 154, endPoint x: 414, endPoint y: 149, distance: 13.1
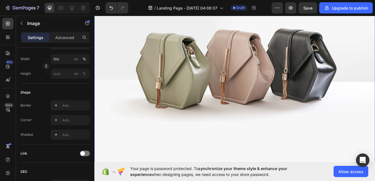
scroll to position [1507, 0]
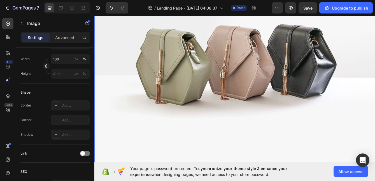
click at [363, 105] on img at bounding box center [263, 66] width 337 height 252
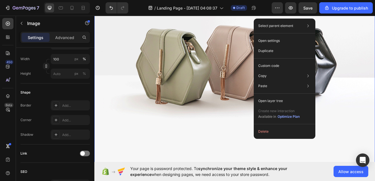
click at [375, 105] on img at bounding box center [263, 66] width 337 height 252
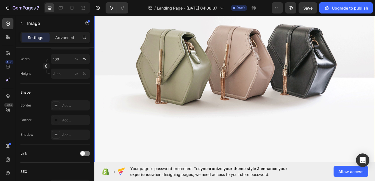
click at [375, 106] on img at bounding box center [263, 66] width 337 height 252
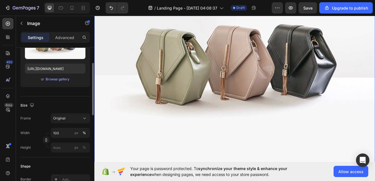
scroll to position [74, 0]
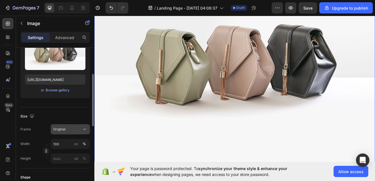
click at [65, 128] on span "Original" at bounding box center [59, 128] width 12 height 5
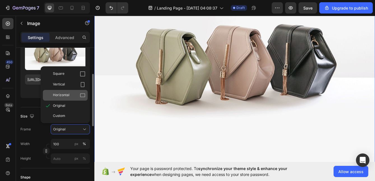
click at [66, 94] on span "Horizontal" at bounding box center [61, 95] width 17 height 6
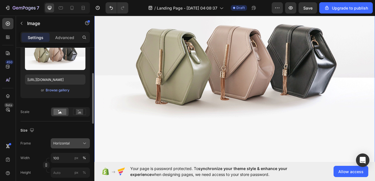
click at [76, 144] on div "Horizontal" at bounding box center [66, 142] width 27 height 5
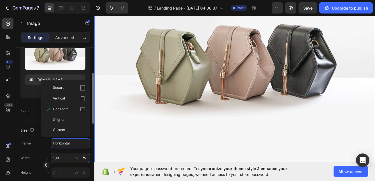
click at [66, 157] on input "100" at bounding box center [70, 158] width 39 height 10
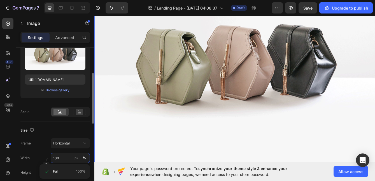
scroll to position [82, 0]
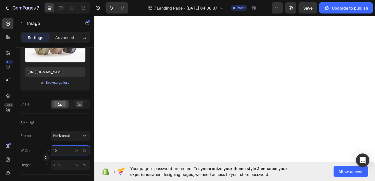
type input "1"
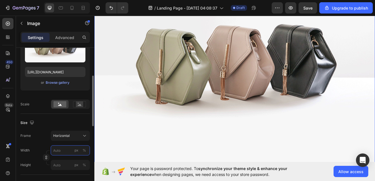
type input "1"
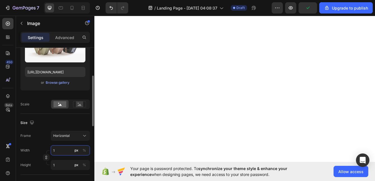
type input "10"
type input "8"
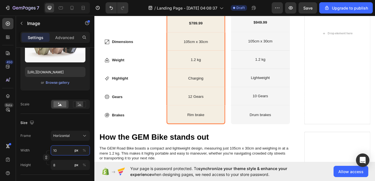
scroll to position [1358, 0]
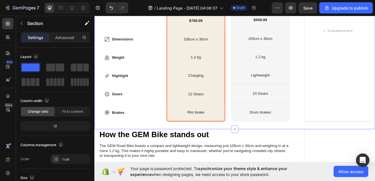
click at [373, 143] on div "Compare products Heading Discover How the Gem Excels Amongst Leading Road Bike …" at bounding box center [263, 38] width 337 height 226
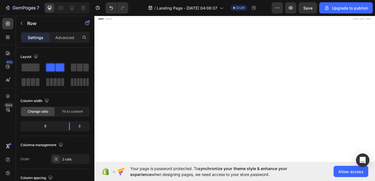
scroll to position [1358, 0]
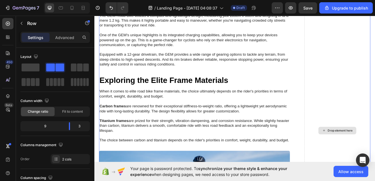
scroll to position [1534, 0]
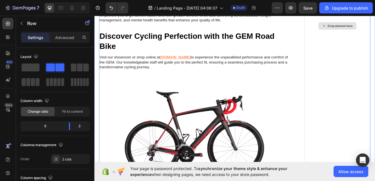
scroll to position [2017, 0]
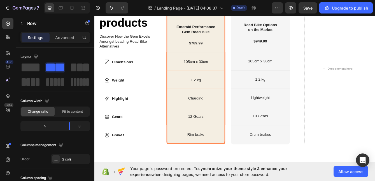
scroll to position [1149, 0]
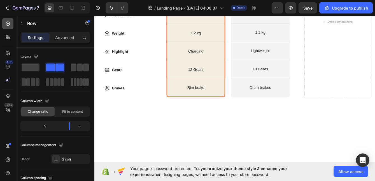
click at [10, 21] on icon at bounding box center [8, 24] width 6 height 6
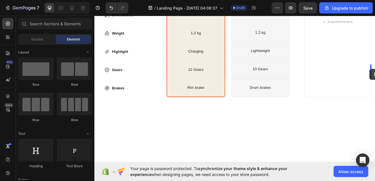
drag, startPoint x: 128, startPoint y: 88, endPoint x: 424, endPoint y: 79, distance: 296.0
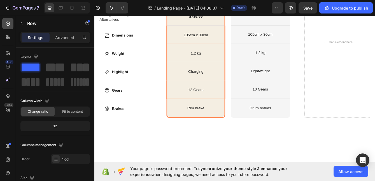
click at [9, 24] on icon at bounding box center [8, 24] width 6 height 6
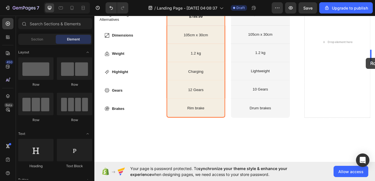
drag, startPoint x: 131, startPoint y: 88, endPoint x: 420, endPoint y: 66, distance: 290.0
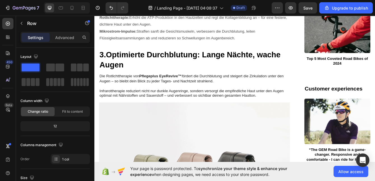
scroll to position [843, 0]
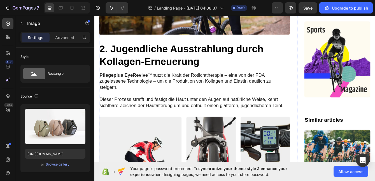
scroll to position [627, 0]
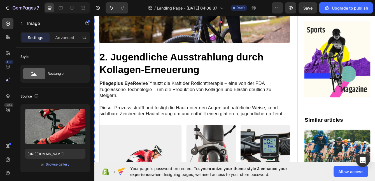
click at [333, 106] on div "Image 01 Day Text Block Row Image 20 Days Text Block Row Image 01 Day Text Bloc…" at bounding box center [219, 22] width 238 height 1068
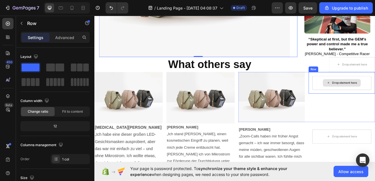
scroll to position [1114, 0]
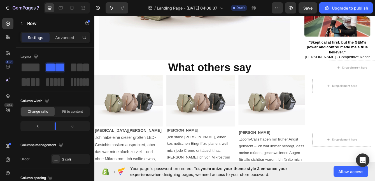
drag, startPoint x: 56, startPoint y: 126, endPoint x: 73, endPoint y: 127, distance: 17.1
click at [73, 0] on body "7 / Landing Page - [DATE] 04:08:37 Draft Preview Save Upgrade to publish 450 Be…" at bounding box center [187, 0] width 375 height 0
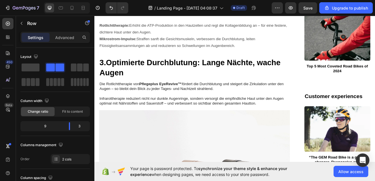
scroll to position [876, 0]
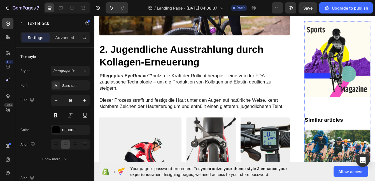
scroll to position [635, 0]
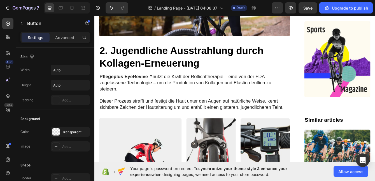
click at [375, 55] on div "Image 01 Day Text Block Row Image 20 Days Text Block Row Image 01 Day Text Bloc…" at bounding box center [263, 14] width 337 height 1068
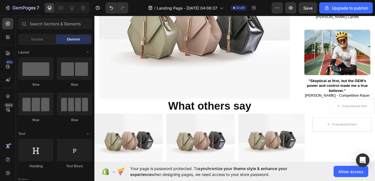
scroll to position [1070, 0]
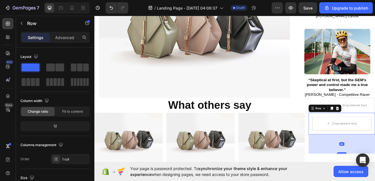
drag, startPoint x: 387, startPoint y: 123, endPoint x: 387, endPoint y: 146, distance: 23.0
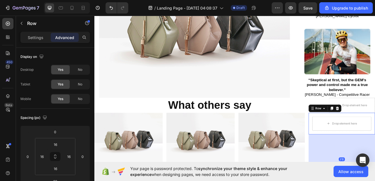
drag, startPoint x: 389, startPoint y: 146, endPoint x: 387, endPoint y: 183, distance: 36.5
type input "212"
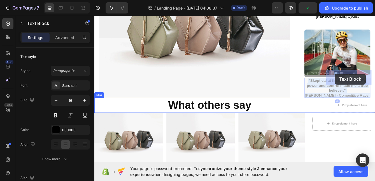
drag, startPoint x: 383, startPoint y: 79, endPoint x: 383, endPoint y: 85, distance: 5.9
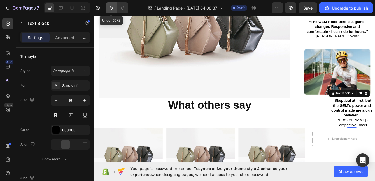
click at [109, 7] on icon "Undo/Redo" at bounding box center [112, 8] width 6 height 6
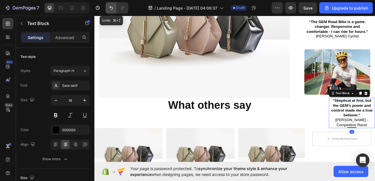
click at [108, 8] on button "Undo/Redo" at bounding box center [111, 7] width 11 height 11
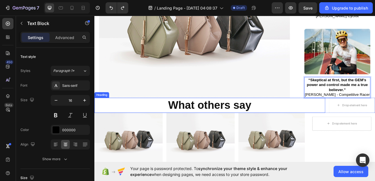
click at [358, 114] on h2 "What others say" at bounding box center [233, 123] width 277 height 18
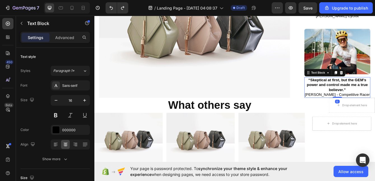
drag, startPoint x: 383, startPoint y: 80, endPoint x: 382, endPoint y: 75, distance: 4.4
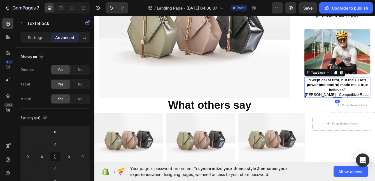
drag, startPoint x: 379, startPoint y: 80, endPoint x: 380, endPoint y: 76, distance: 3.7
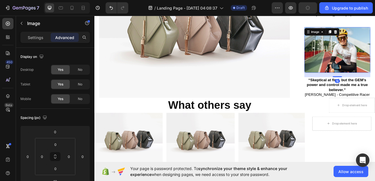
type input "18"
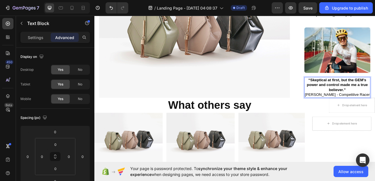
drag, startPoint x: 384, startPoint y: 79, endPoint x: 384, endPoint y: 76, distance: 3.6
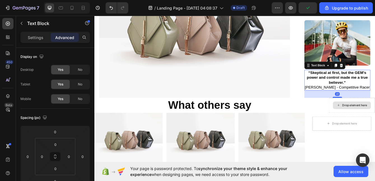
drag, startPoint x: 381, startPoint y: 79, endPoint x: 380, endPoint y: 88, distance: 8.8
type input "31"
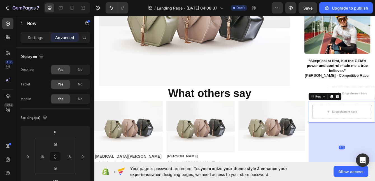
scroll to position [1096, 0]
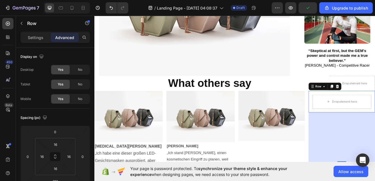
drag, startPoint x: 387, startPoint y: 156, endPoint x: 387, endPoint y: 148, distance: 8.7
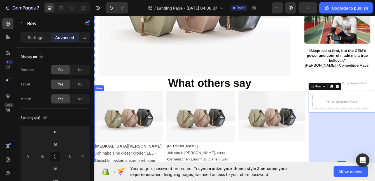
drag, startPoint x: 387, startPoint y: 155, endPoint x: 387, endPoint y: 158, distance: 3.1
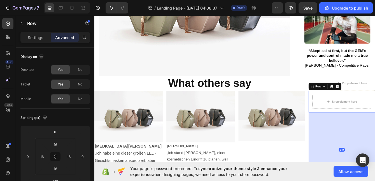
drag, startPoint x: 387, startPoint y: 156, endPoint x: 388, endPoint y: 186, distance: 30.0
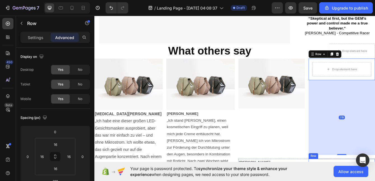
scroll to position [1173, 0]
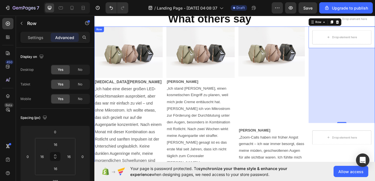
drag, startPoint x: 388, startPoint y: 109, endPoint x: 387, endPoint y: 114, distance: 6.0
click at [375, 114] on div "Image Drop element here Row 319 Row Jasmine R. „Zoom-Calls haben mir früher Ang…" at bounding box center [349, 146] width 164 height 234
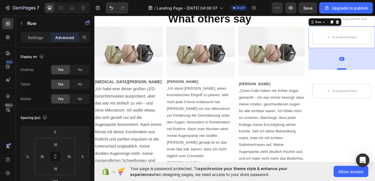
drag, startPoint x: 386, startPoint y: 110, endPoint x: 388, endPoint y: 46, distance: 63.7
type input "92"
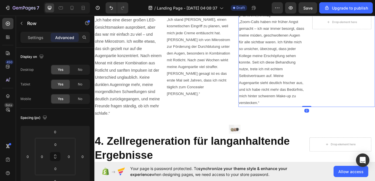
scroll to position [1255, 0]
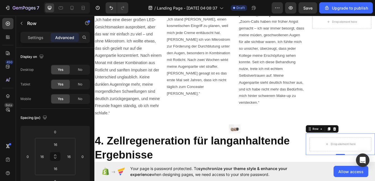
drag, startPoint x: 384, startPoint y: 145, endPoint x: 385, endPoint y: 154, distance: 8.7
type input "31"
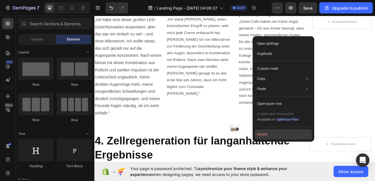
click at [294, 135] on button "Delete" at bounding box center [283, 134] width 57 height 10
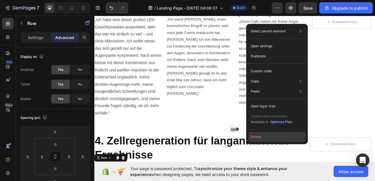
click at [272, 139] on button "Delete" at bounding box center [277, 137] width 57 height 10
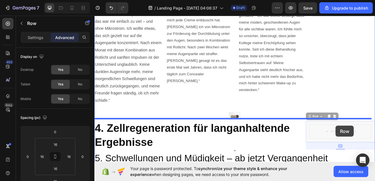
drag, startPoint x: 384, startPoint y: 144, endPoint x: 384, endPoint y: 147, distance: 3.4
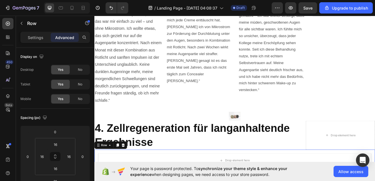
scroll to position [1274, 0]
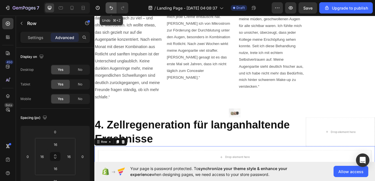
click at [112, 8] on icon "Undo/Redo" at bounding box center [112, 8] width 6 height 6
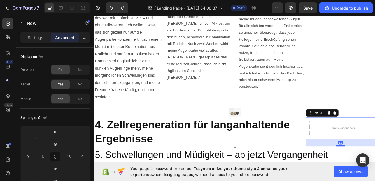
type input "32"
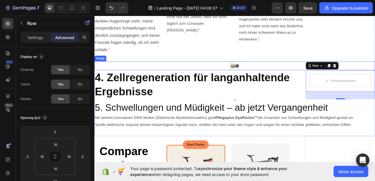
scroll to position [1333, 0]
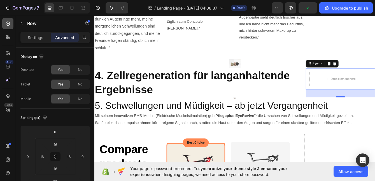
click at [7, 22] on icon at bounding box center [8, 24] width 4 height 4
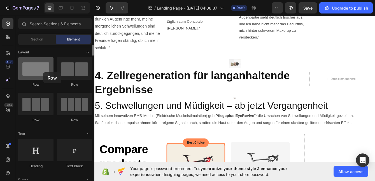
click at [43, 72] on div at bounding box center [35, 68] width 35 height 22
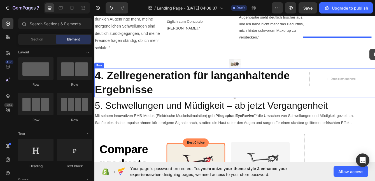
drag, startPoint x: 132, startPoint y: 85, endPoint x: 424, endPoint y: 56, distance: 293.9
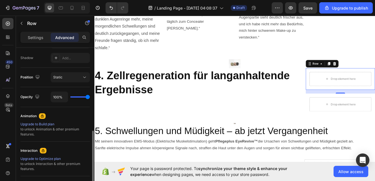
scroll to position [240, 0]
